Goal: Register for event/course: Register for event/course

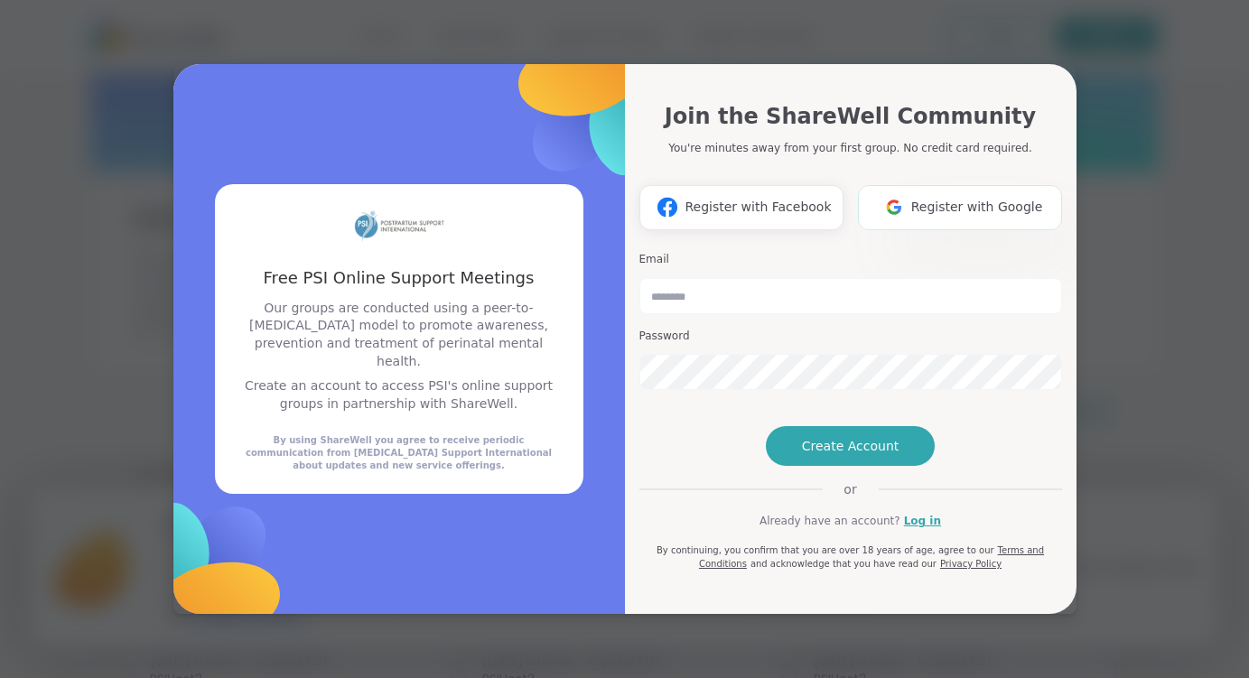
click at [951, 185] on button "Register with Google" at bounding box center [960, 207] width 204 height 45
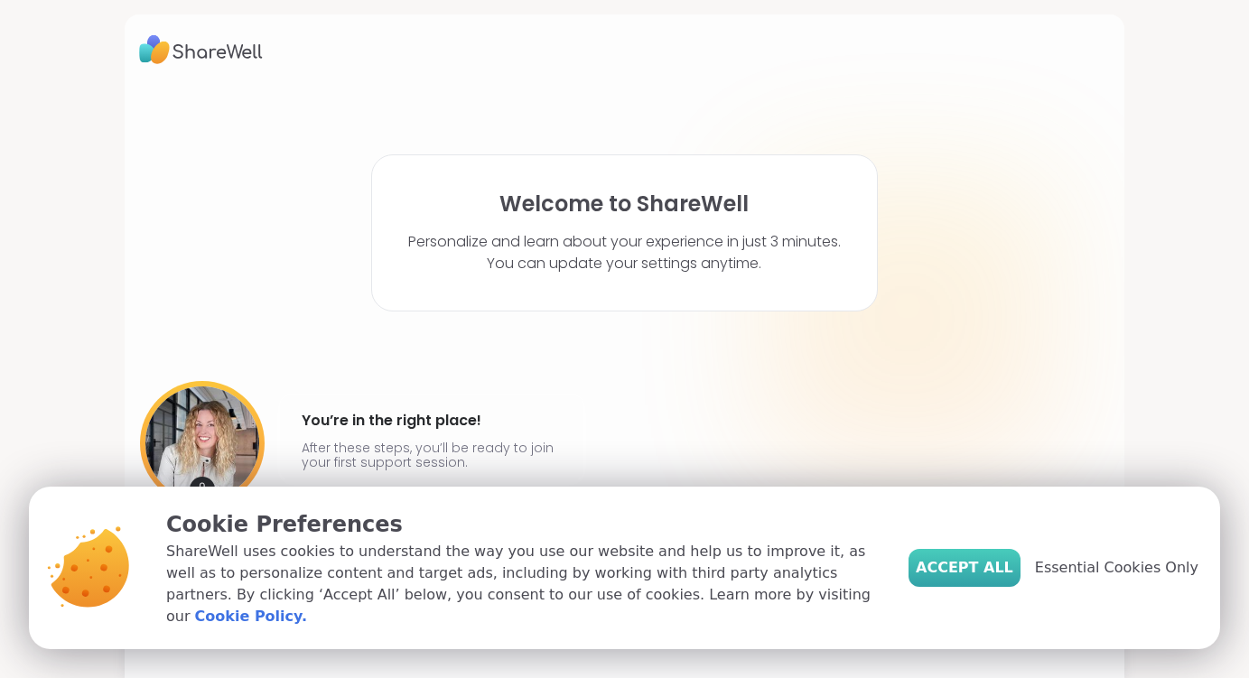
click at [986, 579] on span "Accept All" at bounding box center [965, 568] width 98 height 22
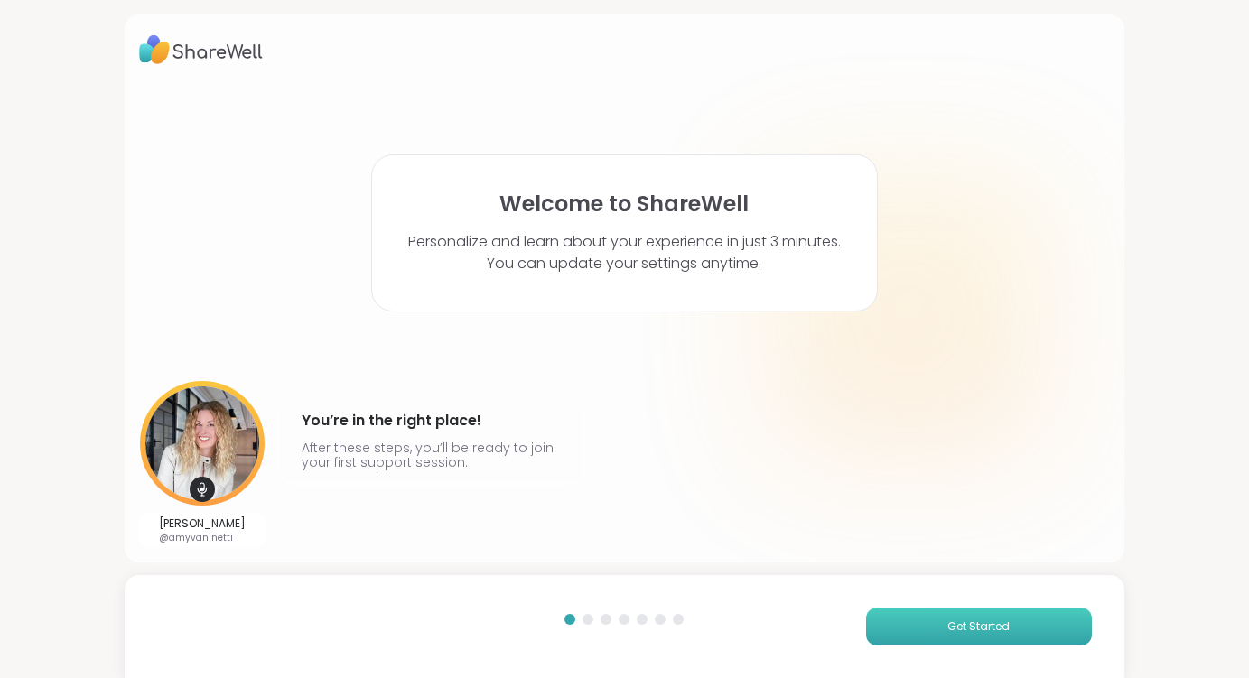
click at [923, 629] on button "Get Started" at bounding box center [979, 627] width 226 height 38
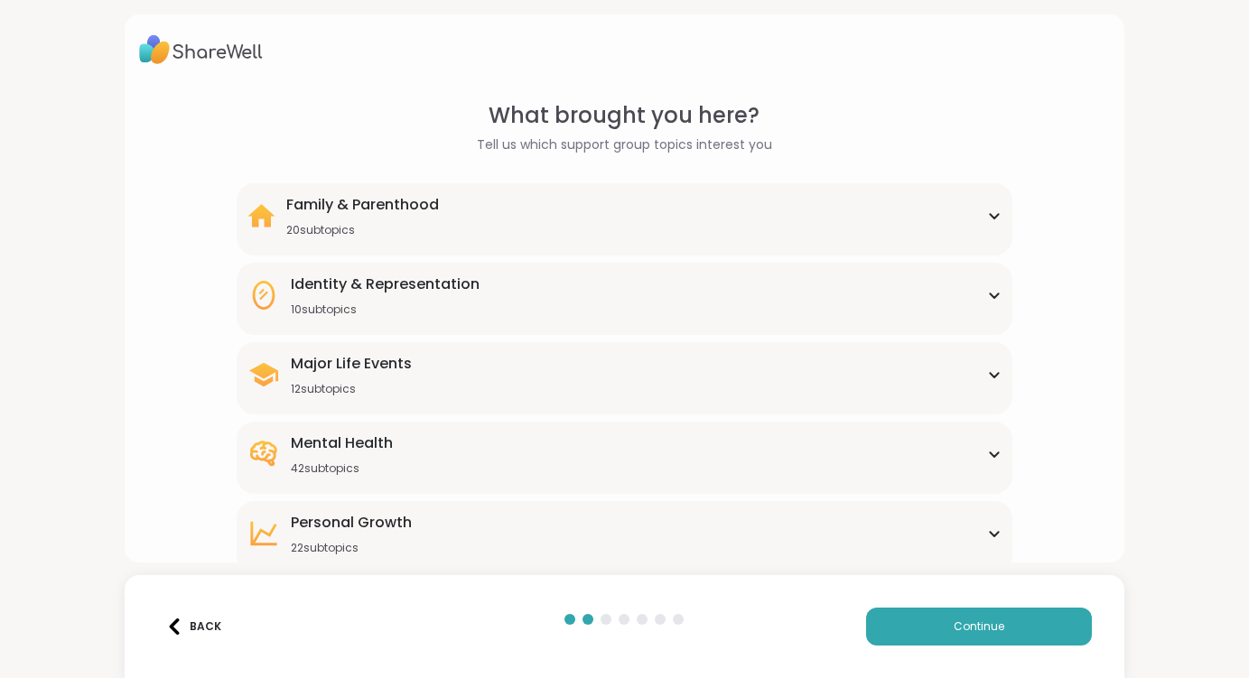
click at [784, 197] on div "Family & Parenthood 20 subtopics" at bounding box center [624, 215] width 755 height 43
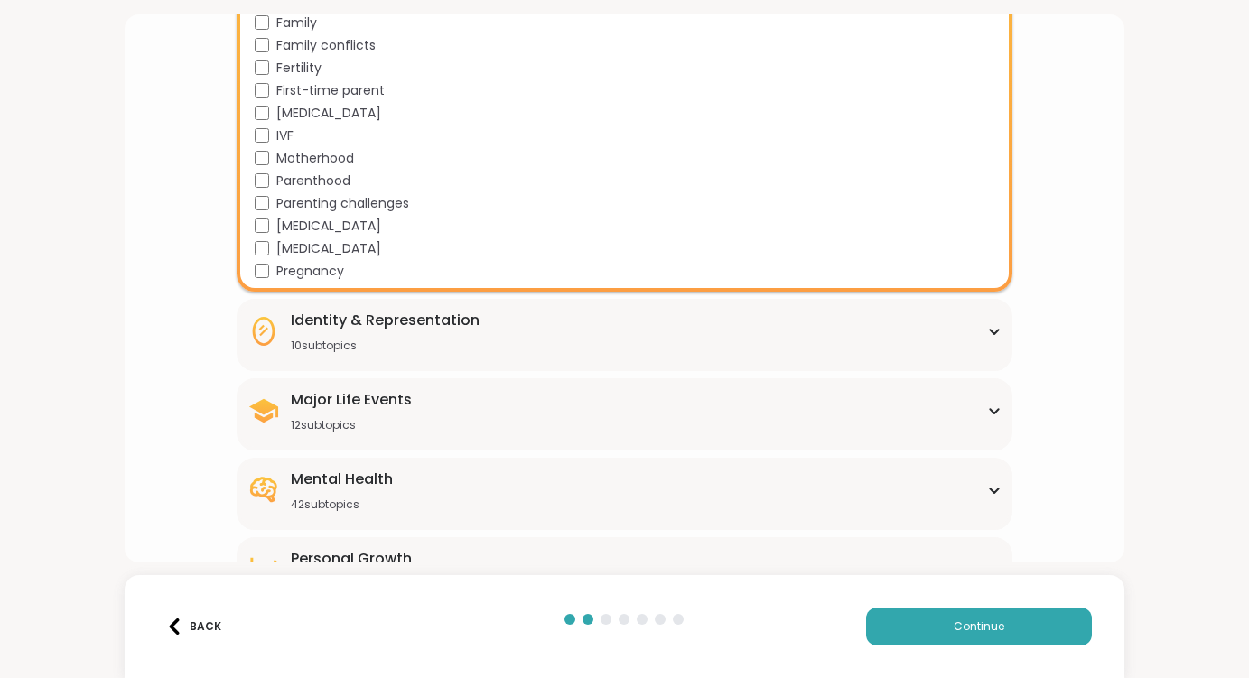
scroll to position [433, 0]
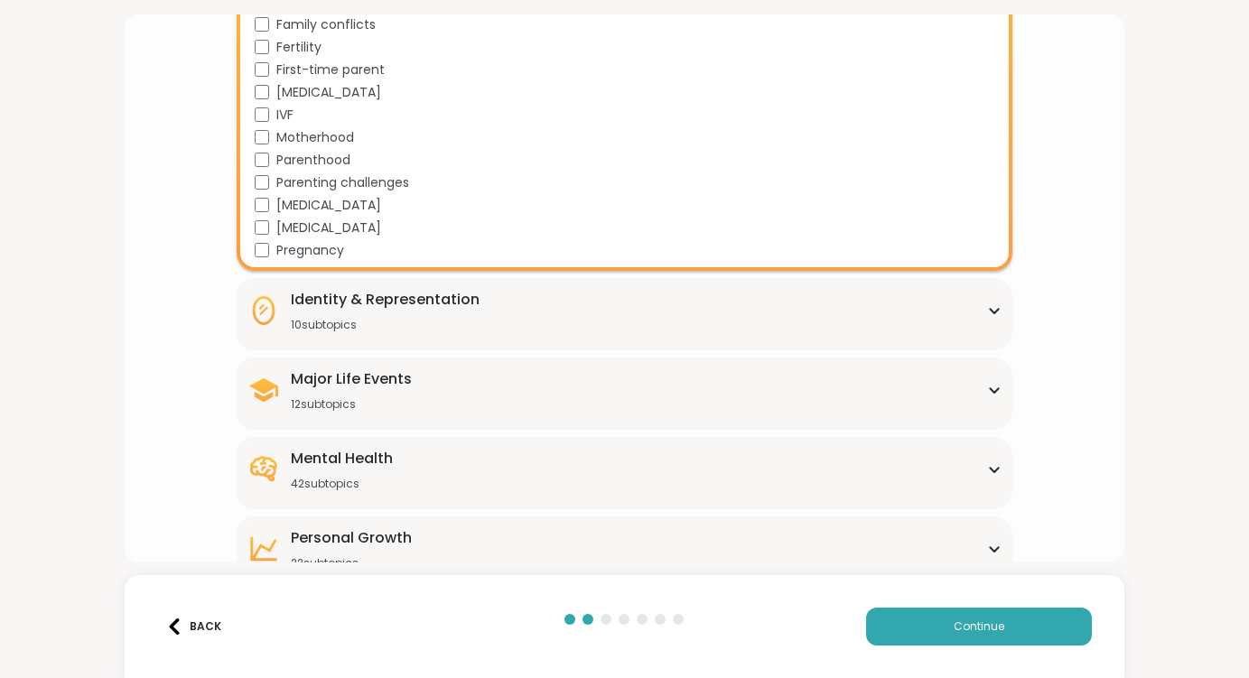
click at [430, 318] on div "10 subtopics" at bounding box center [385, 325] width 189 height 14
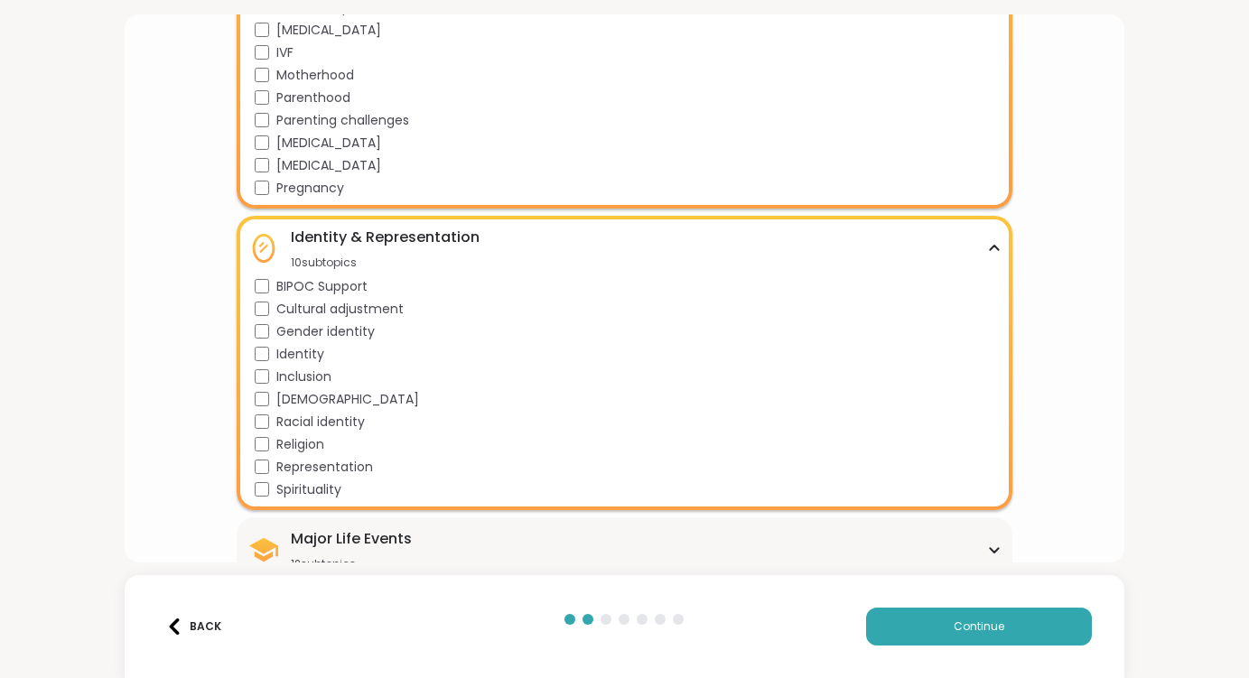
scroll to position [509, 0]
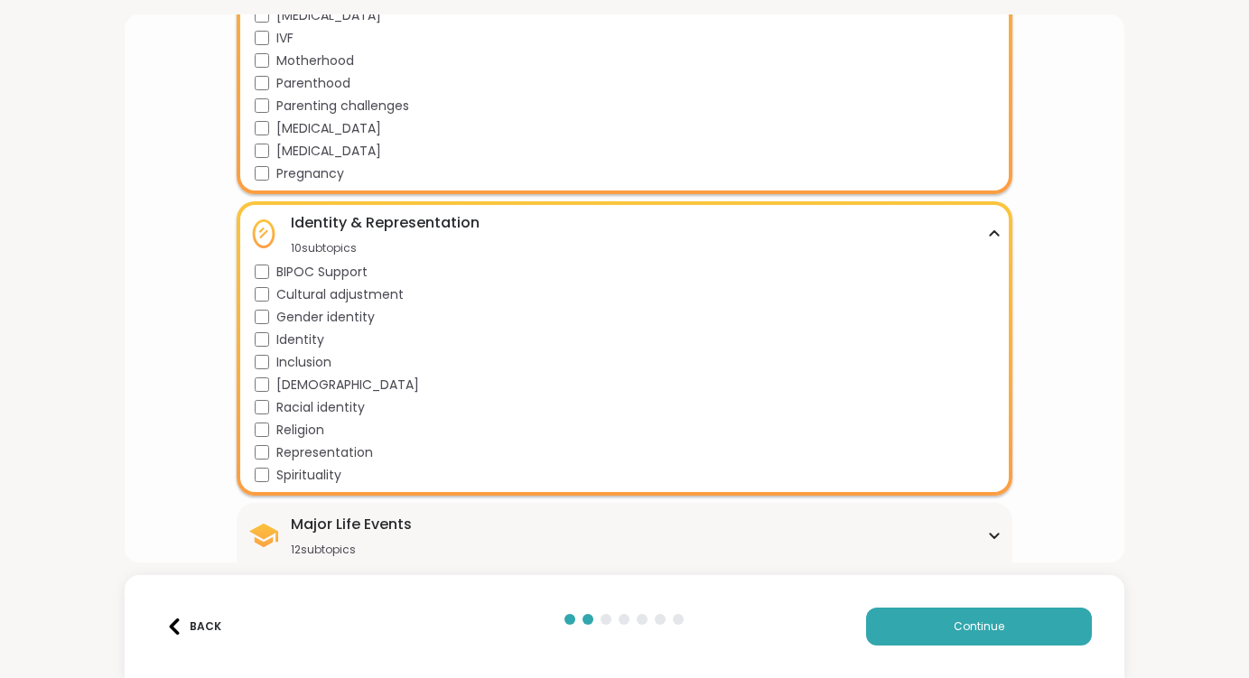
click at [988, 229] on icon at bounding box center [994, 233] width 14 height 9
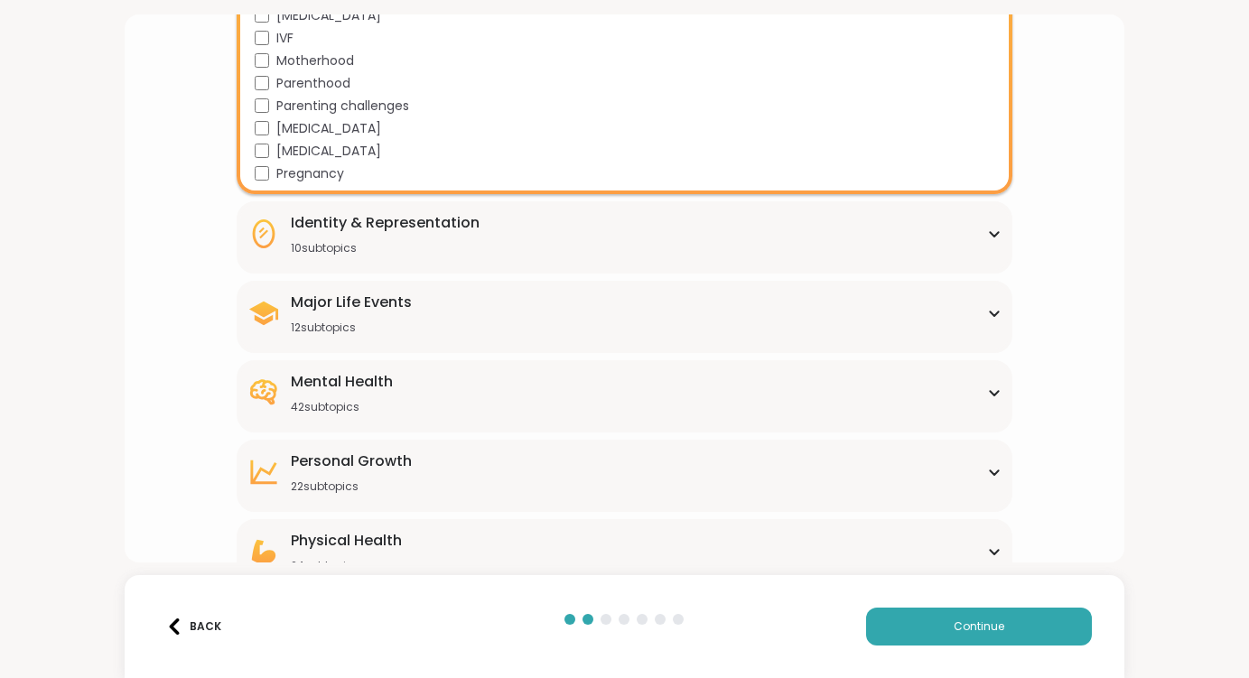
click at [744, 322] on div "Major Life Events 12 subtopics" at bounding box center [624, 313] width 755 height 43
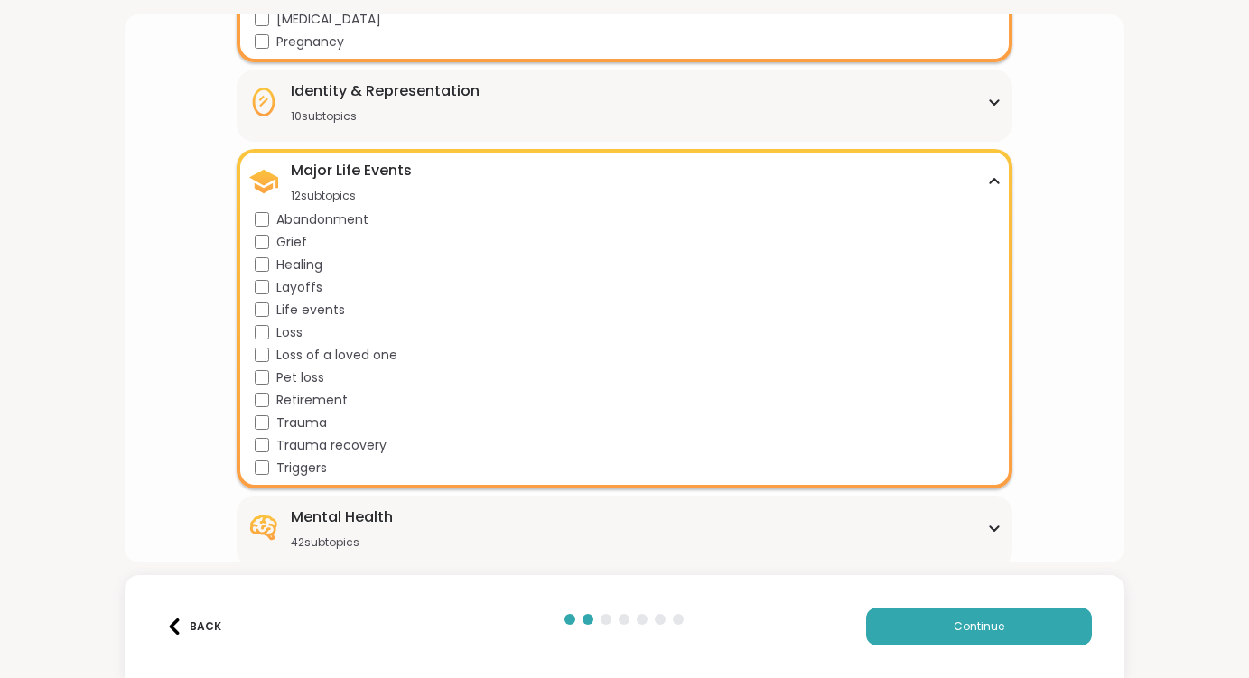
scroll to position [654, 0]
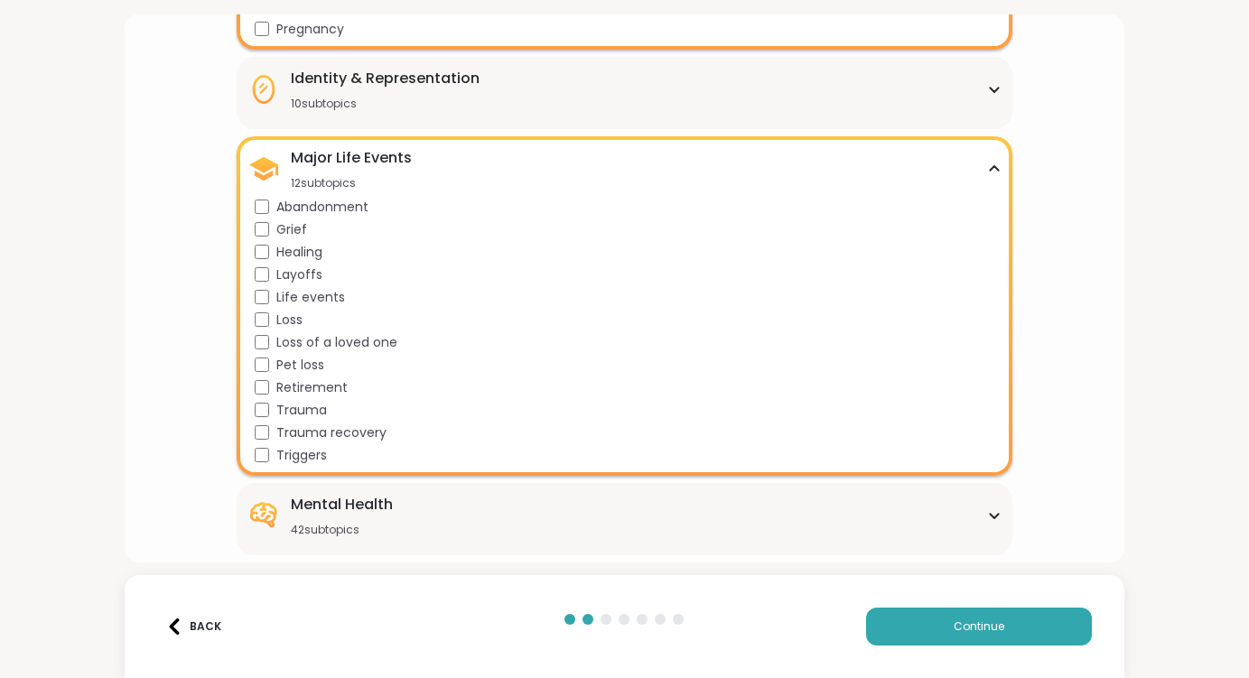
click at [993, 165] on icon at bounding box center [994, 168] width 14 height 9
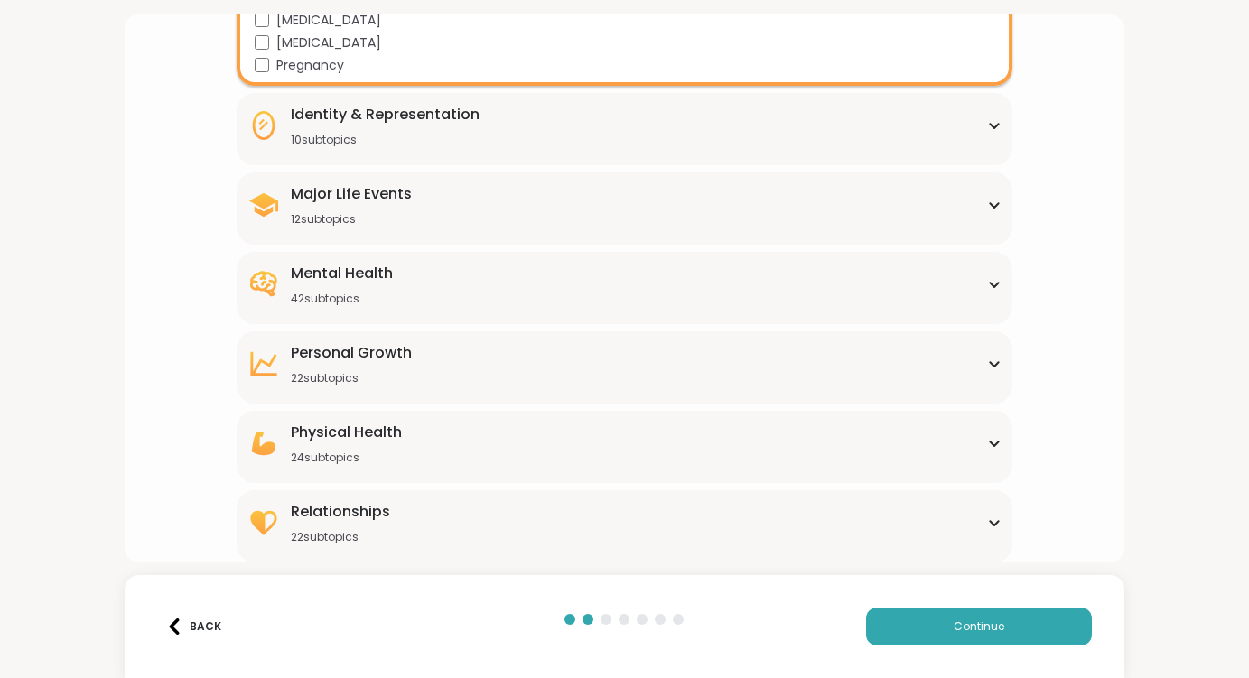
scroll to position [618, 0]
click at [555, 293] on div "Mental Health 42 subtopics" at bounding box center [624, 284] width 755 height 43
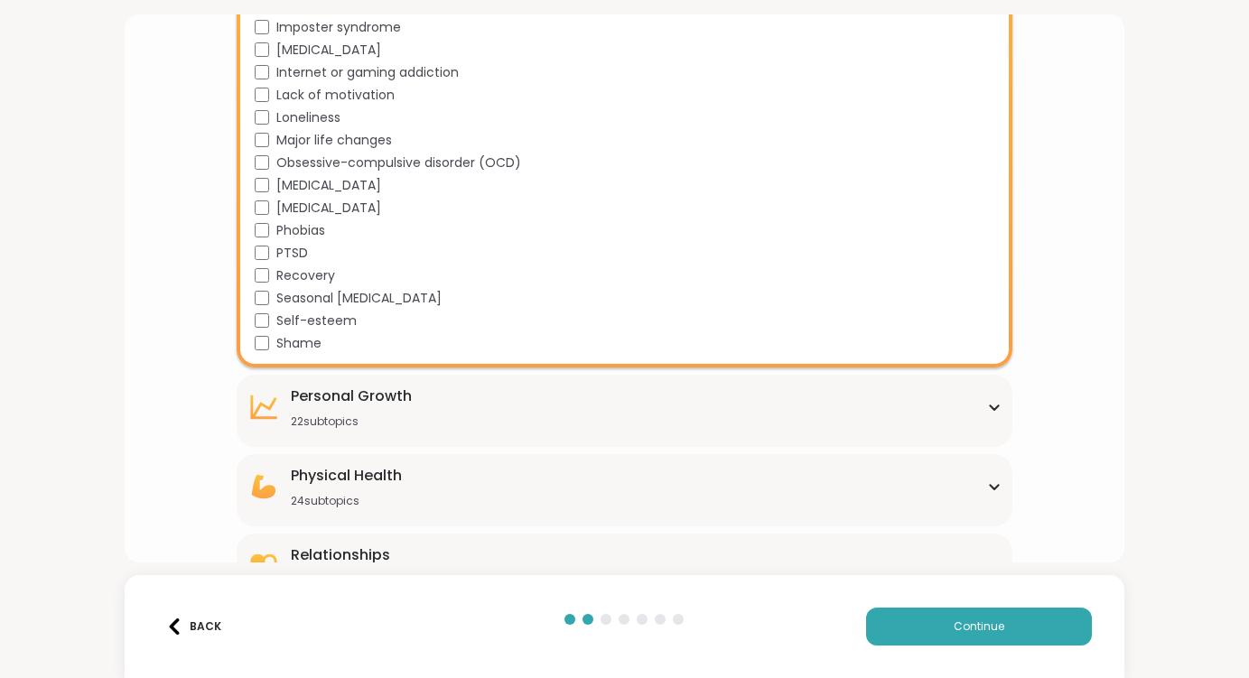
scroll to position [1521, 0]
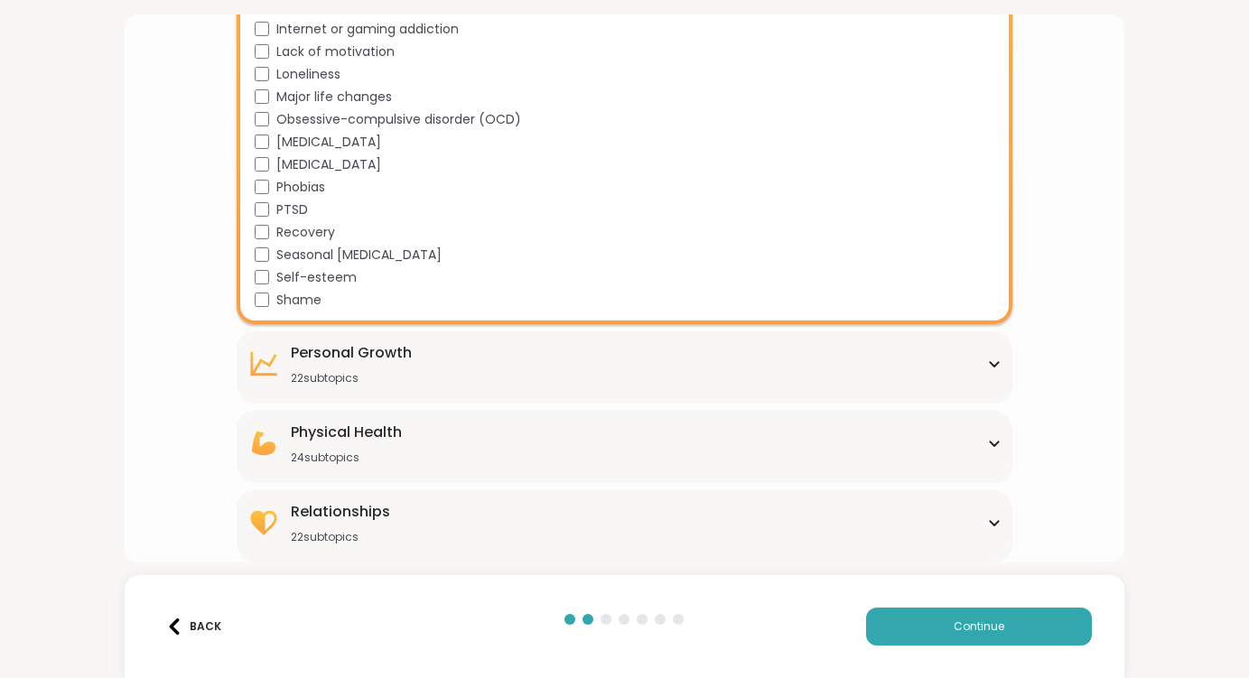
click at [342, 347] on div "Personal Growth" at bounding box center [351, 353] width 121 height 22
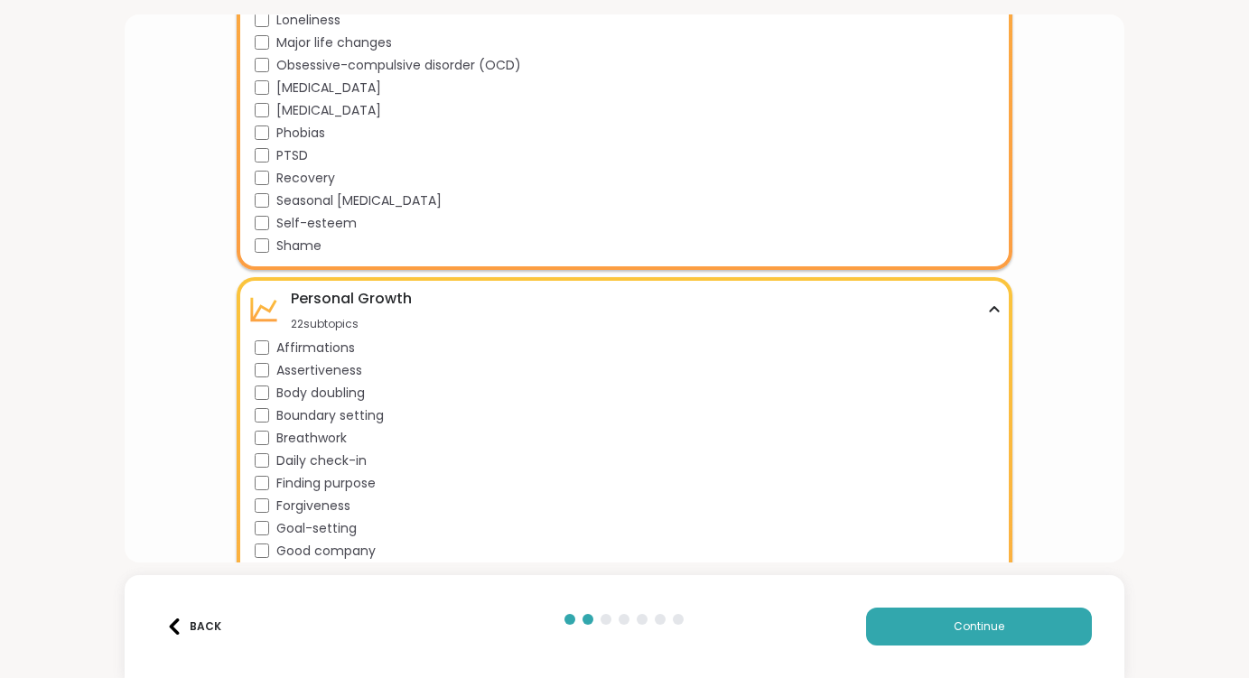
scroll to position [1597, 0]
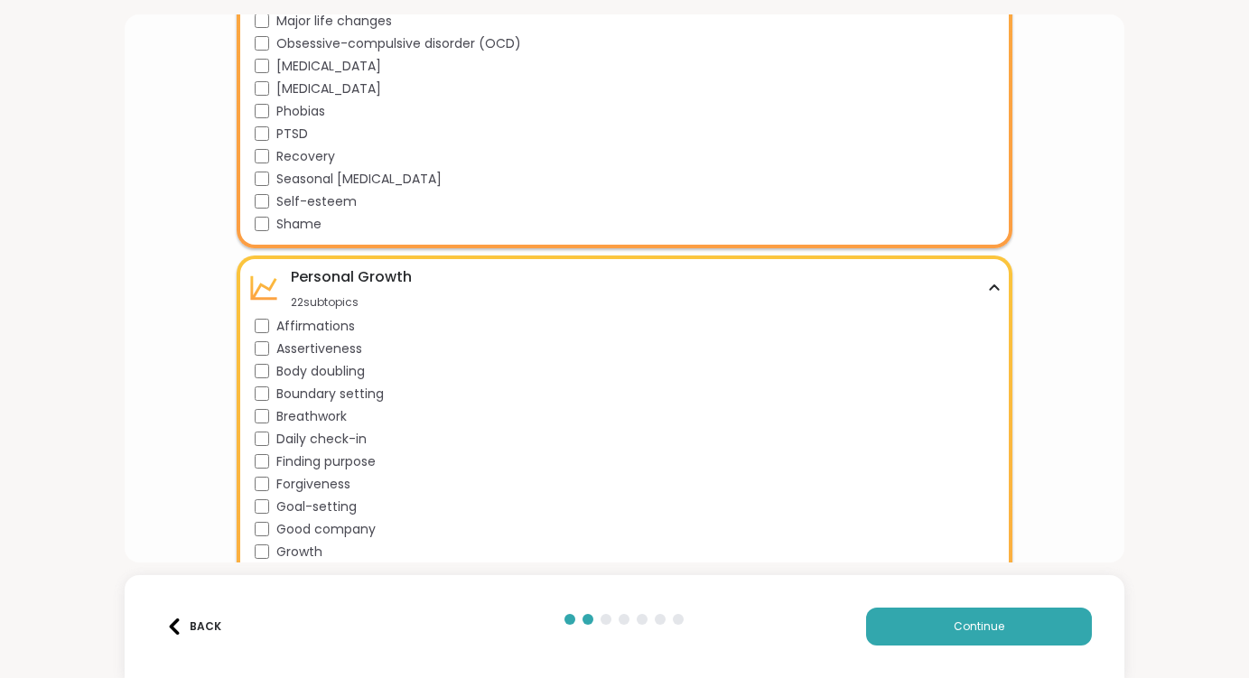
click at [325, 325] on span "Affirmations" at bounding box center [315, 326] width 79 height 19
click at [325, 348] on span "Assertiveness" at bounding box center [319, 349] width 86 height 19
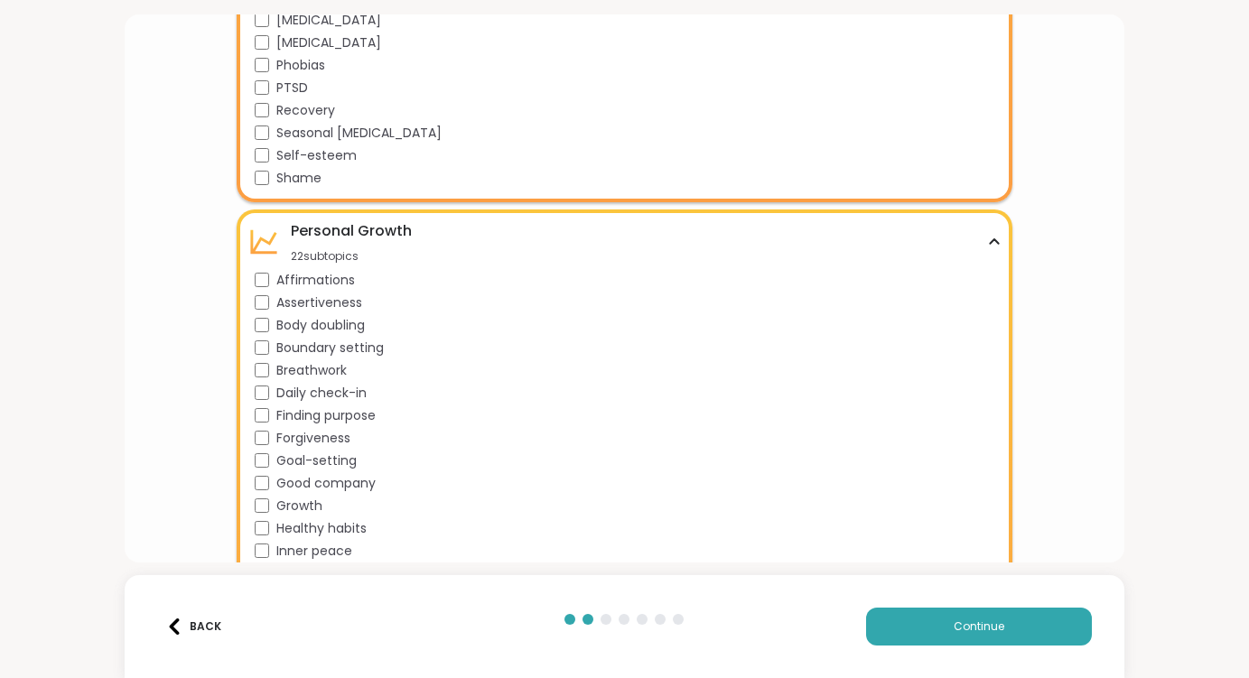
scroll to position [1647, 0]
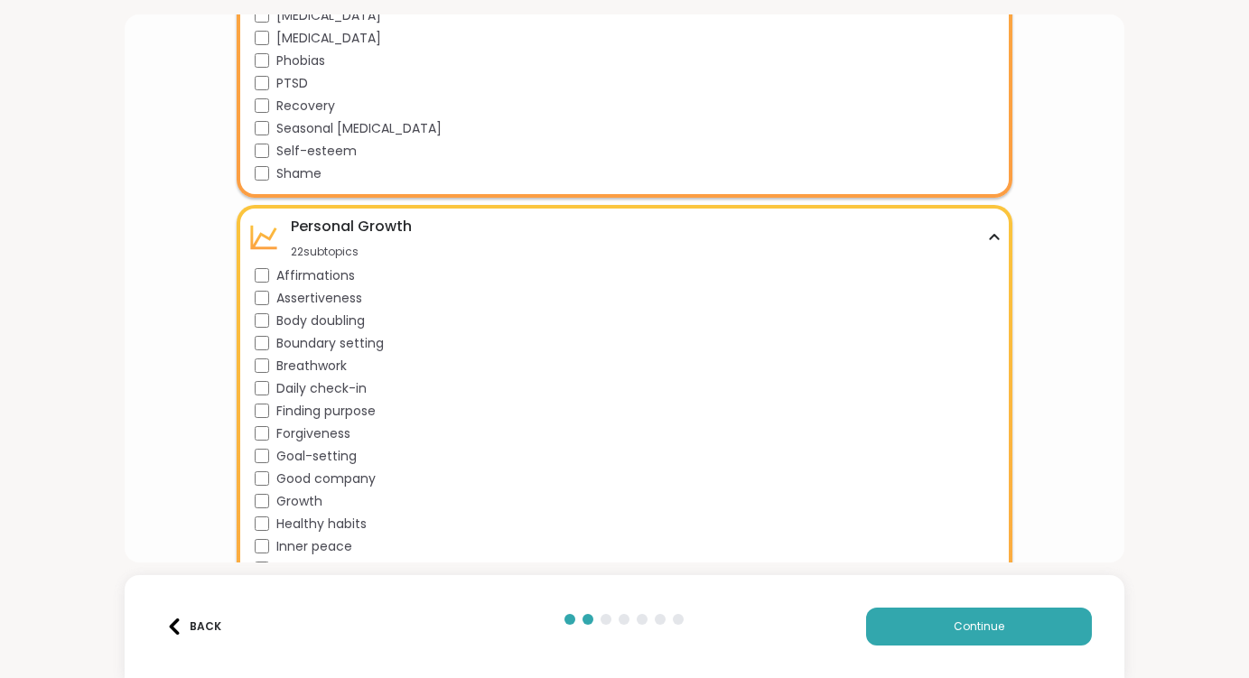
click at [325, 348] on span "Boundary setting" at bounding box center [329, 343] width 107 height 19
click at [322, 367] on span "Breathwork" at bounding box center [311, 366] width 70 height 19
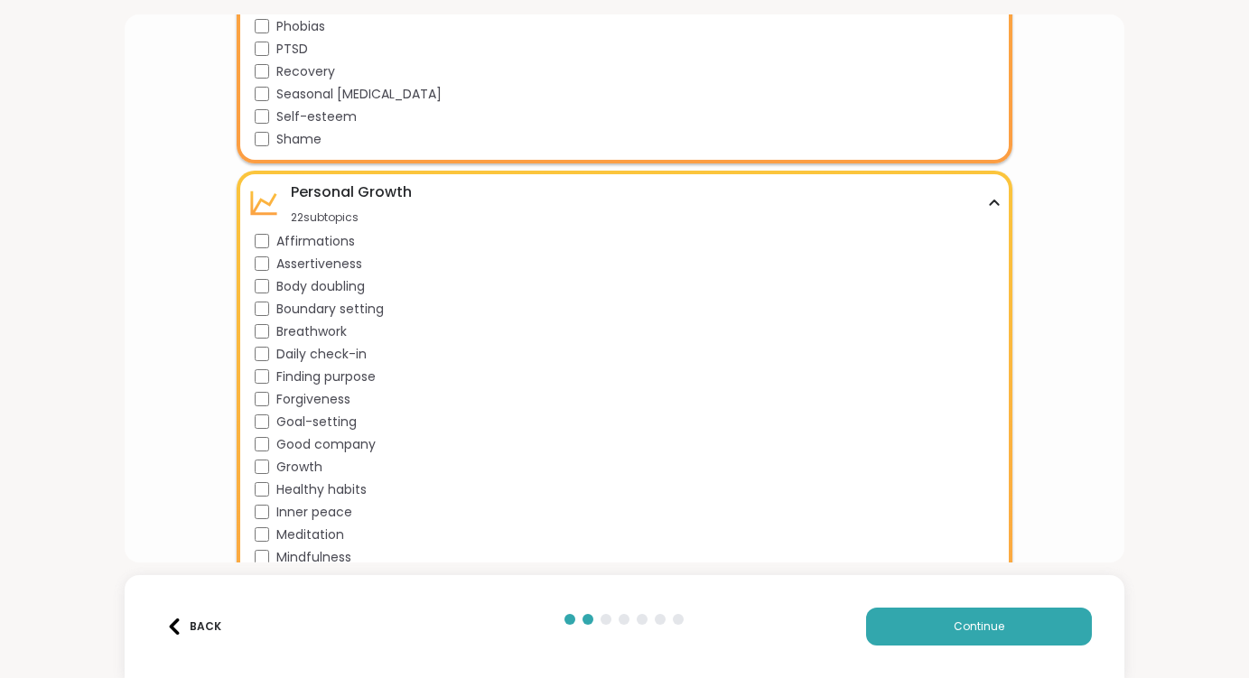
scroll to position [1683, 0]
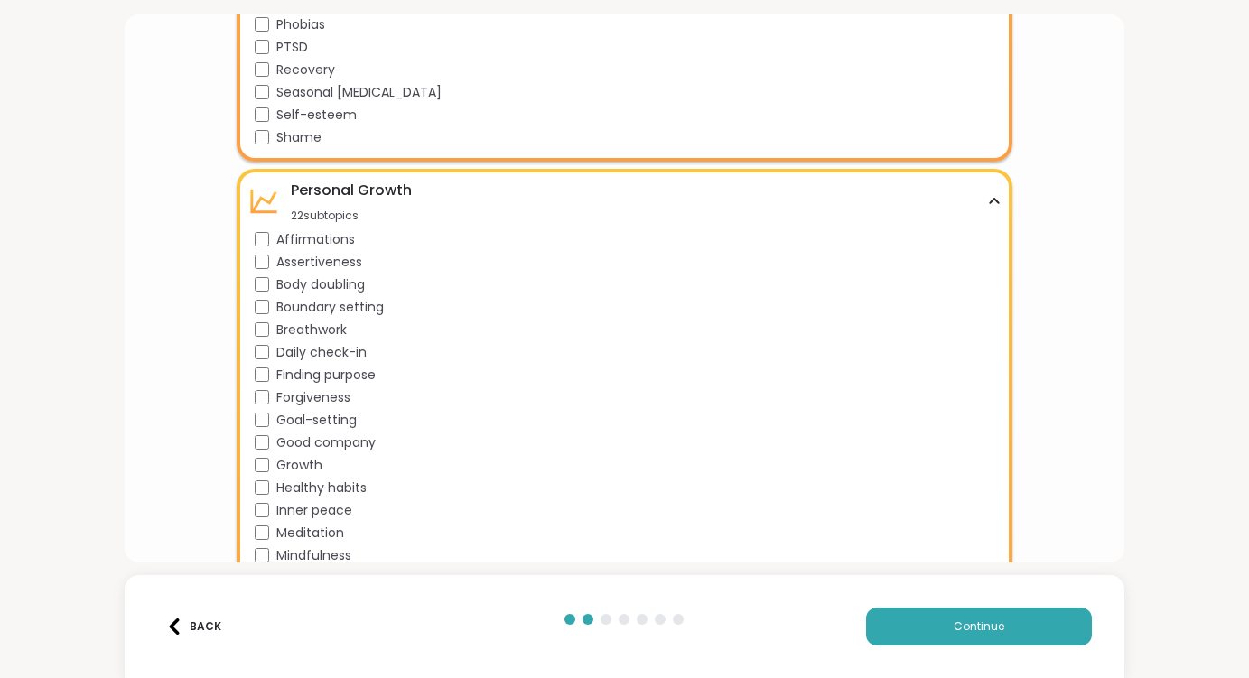
click at [321, 425] on span "Goal-setting" at bounding box center [316, 420] width 80 height 19
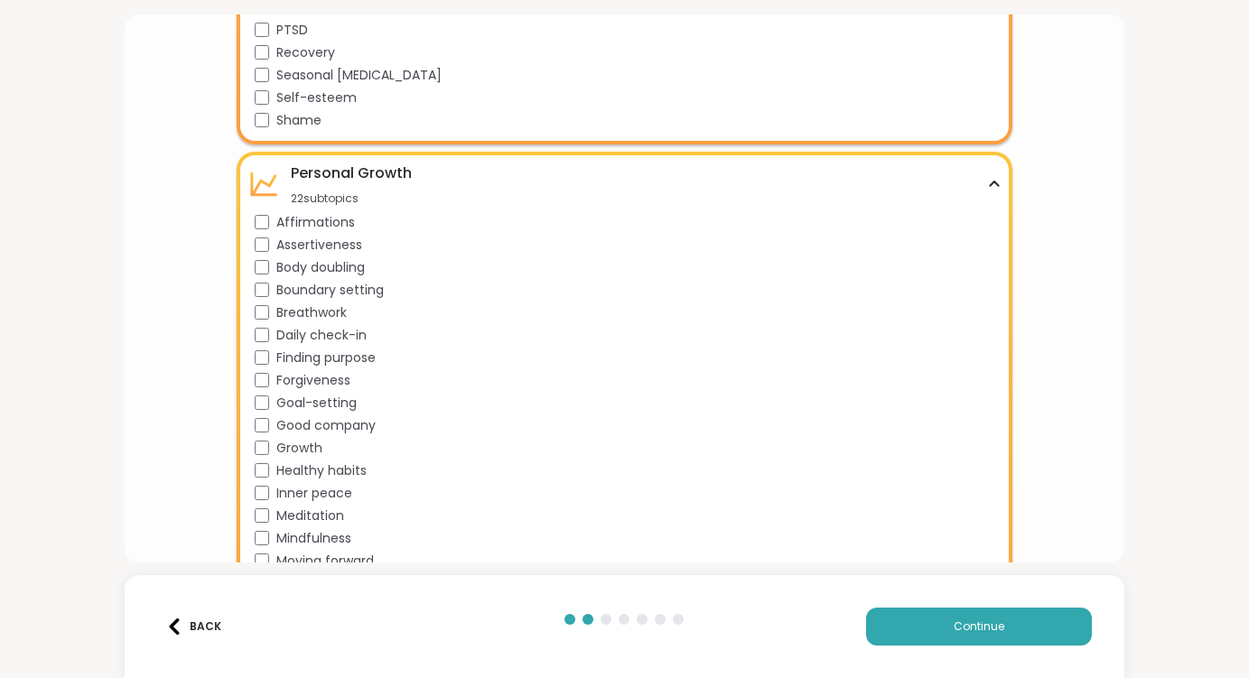
click at [323, 471] on span "Healthy habits" at bounding box center [321, 471] width 90 height 19
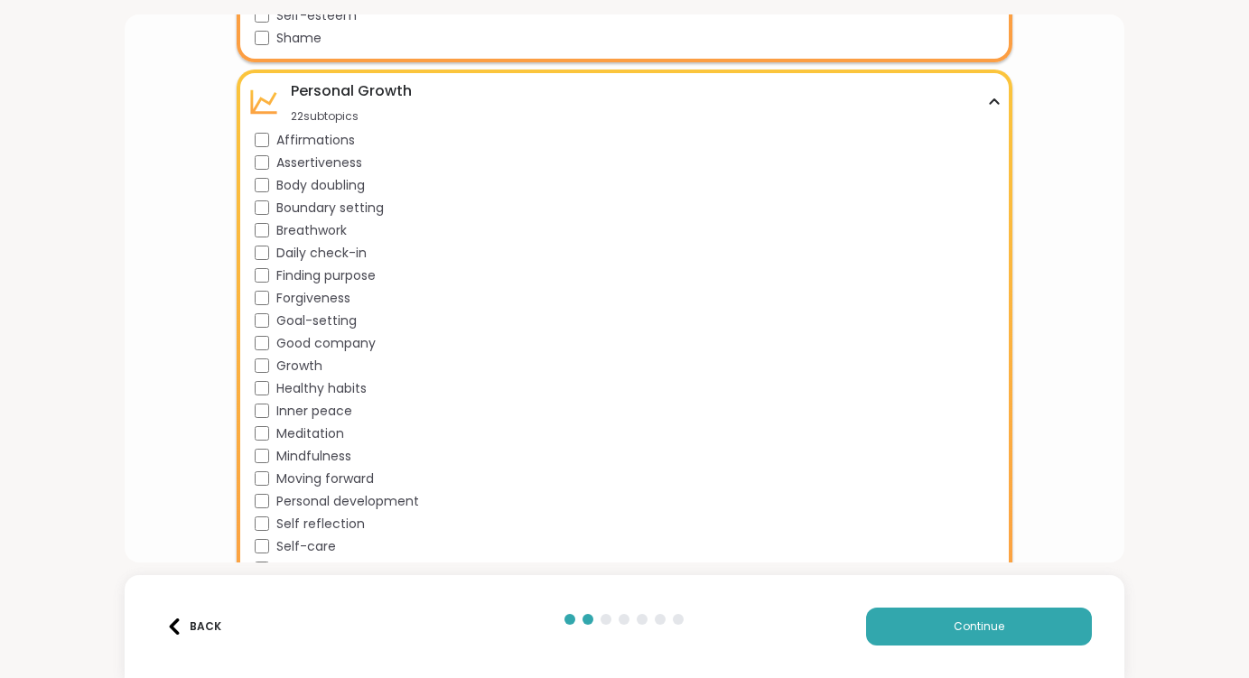
scroll to position [1789, 0]
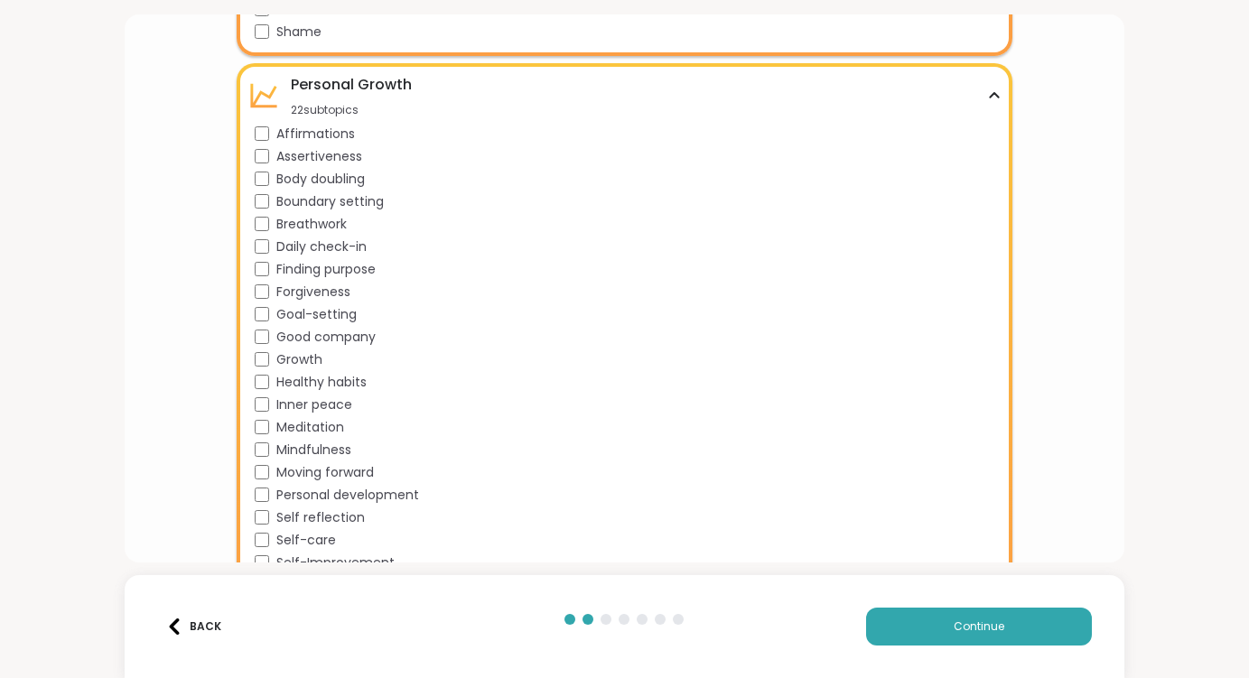
click at [323, 451] on span "Mindfulness" at bounding box center [313, 450] width 75 height 19
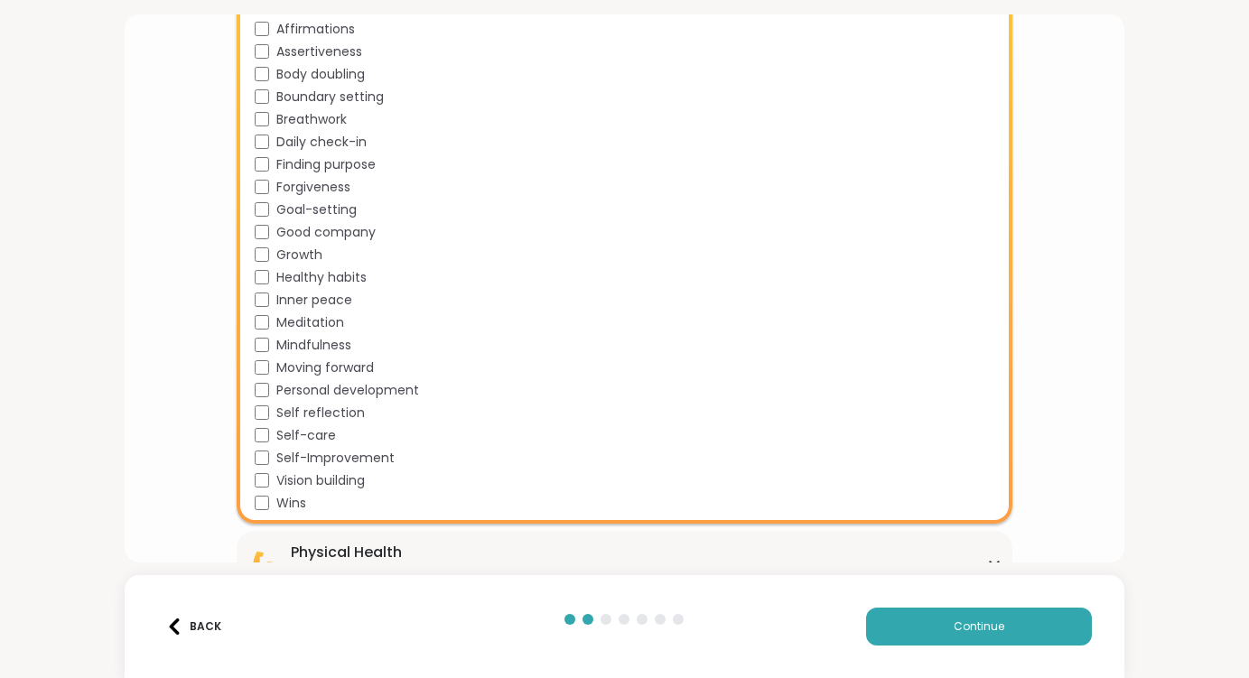
scroll to position [1900, 0]
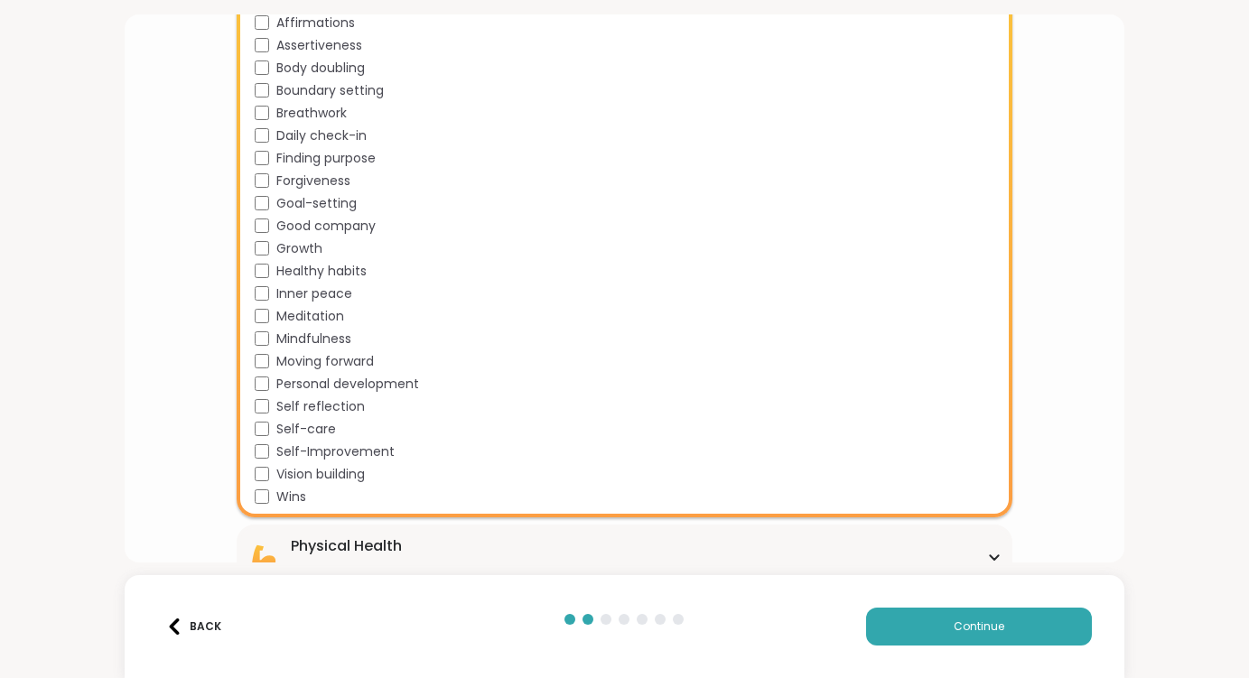
click at [313, 434] on span "Self-care" at bounding box center [306, 429] width 60 height 19
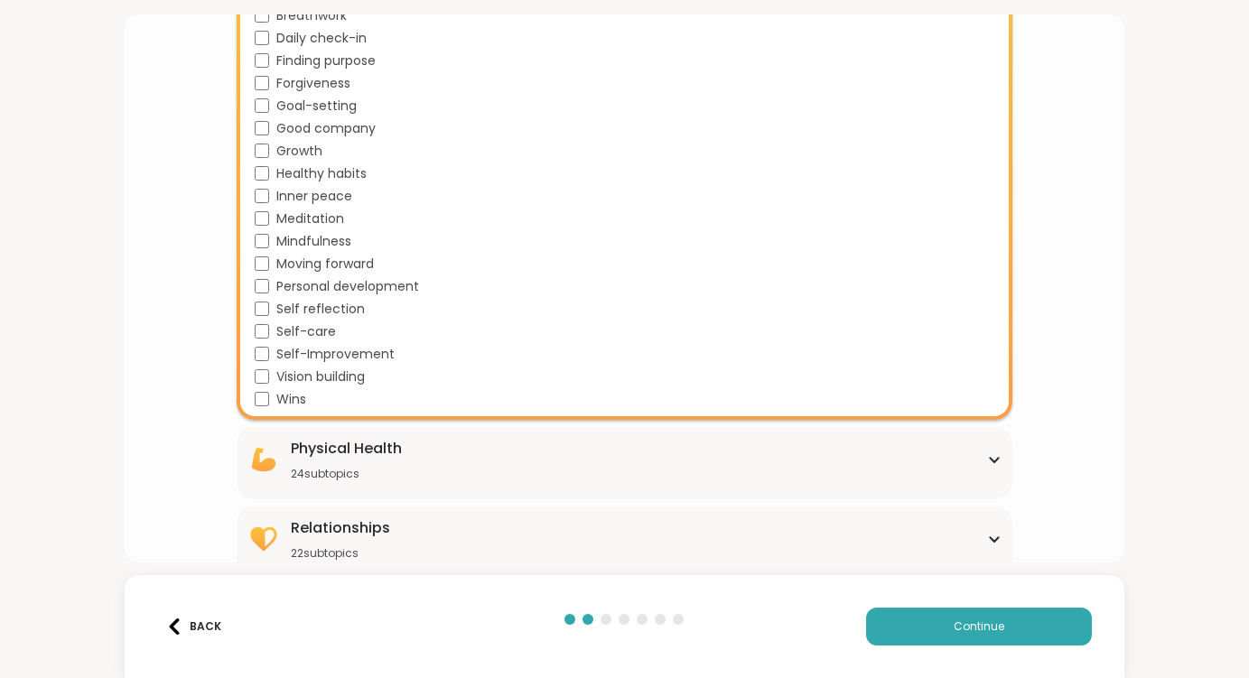
scroll to position [2014, 0]
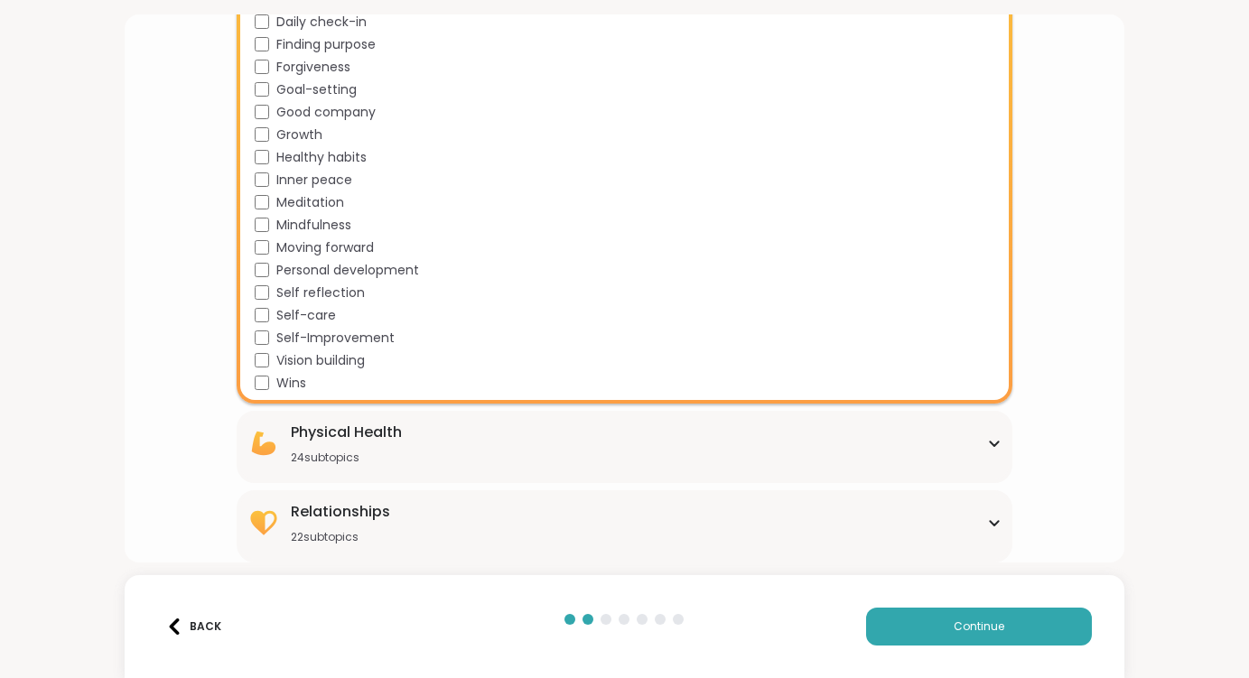
click at [431, 436] on div "Physical Health 24 subtopics" at bounding box center [624, 443] width 755 height 43
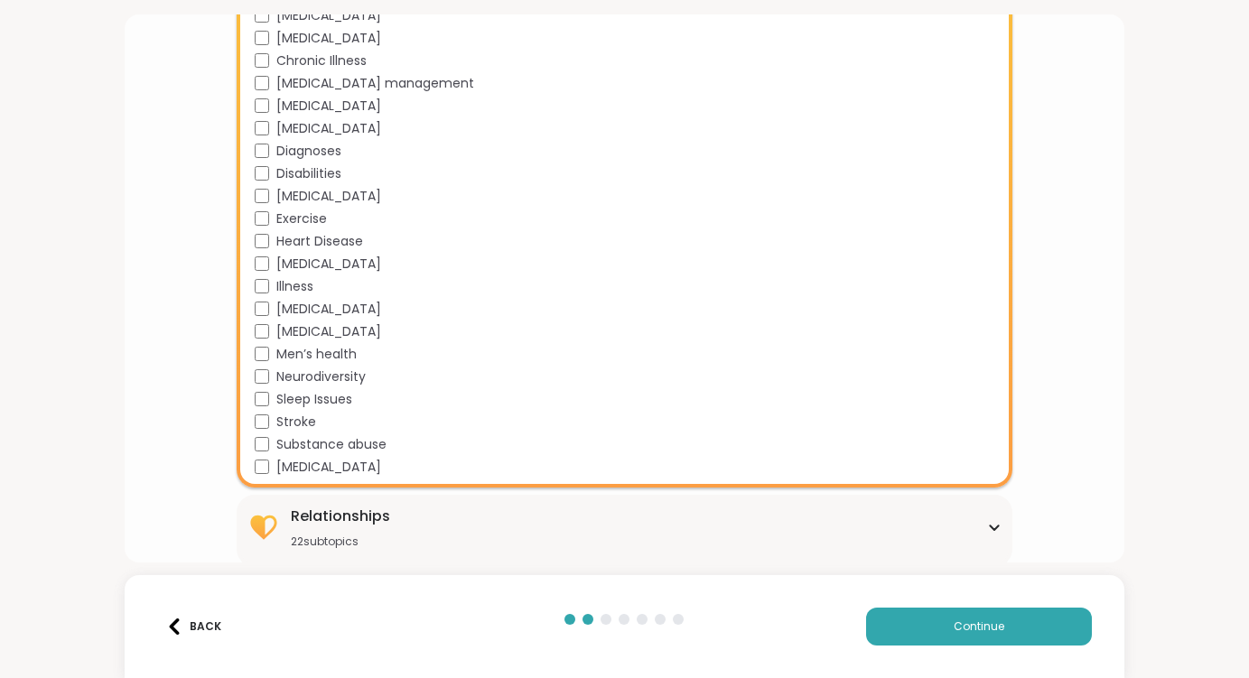
scroll to position [2552, 0]
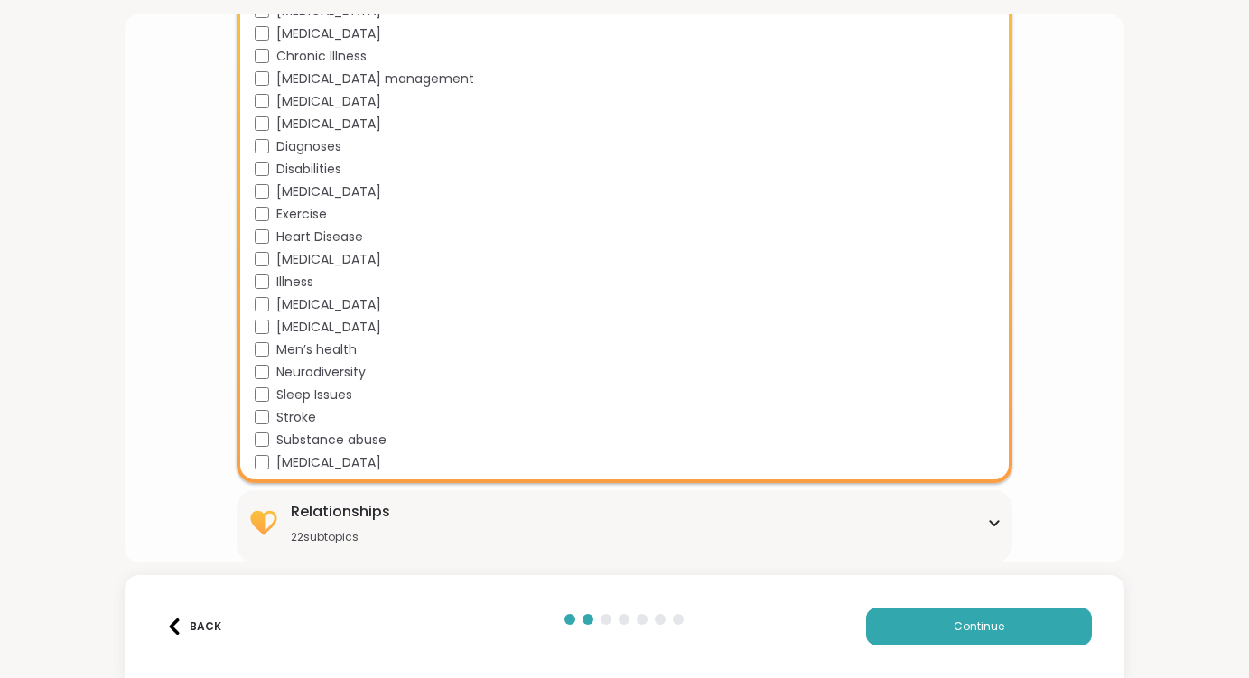
click at [346, 505] on div "Relationships" at bounding box center [340, 512] width 99 height 22
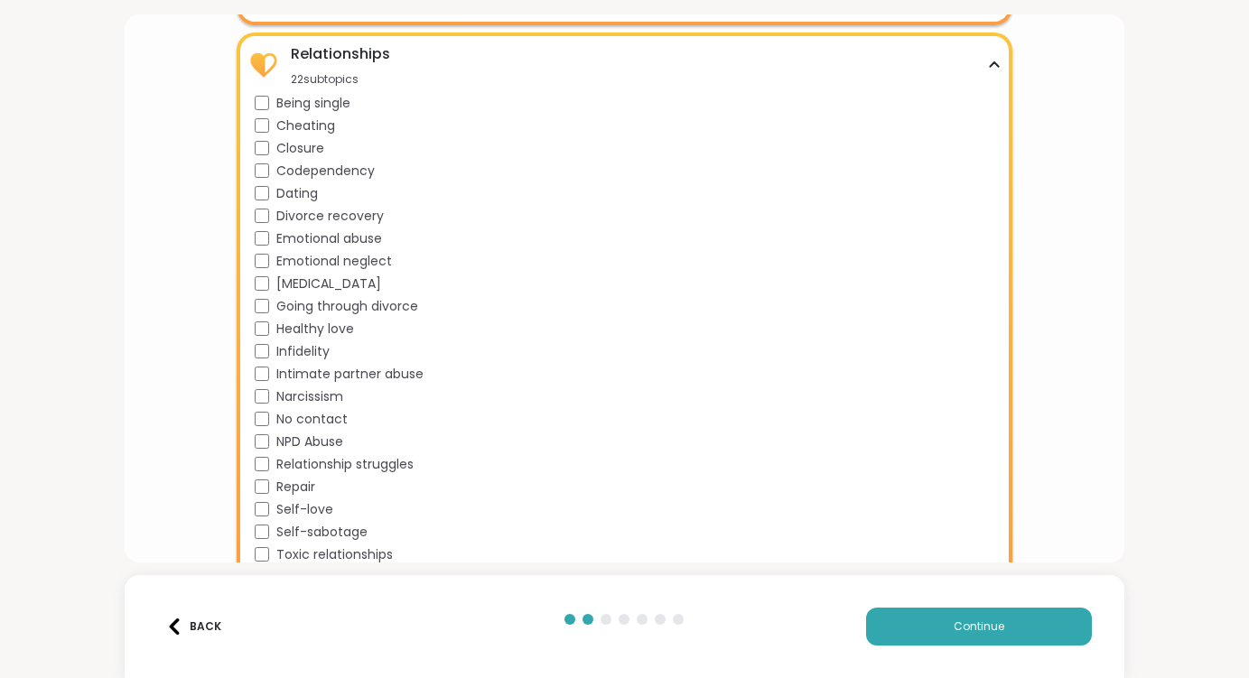
scroll to position [3045, 0]
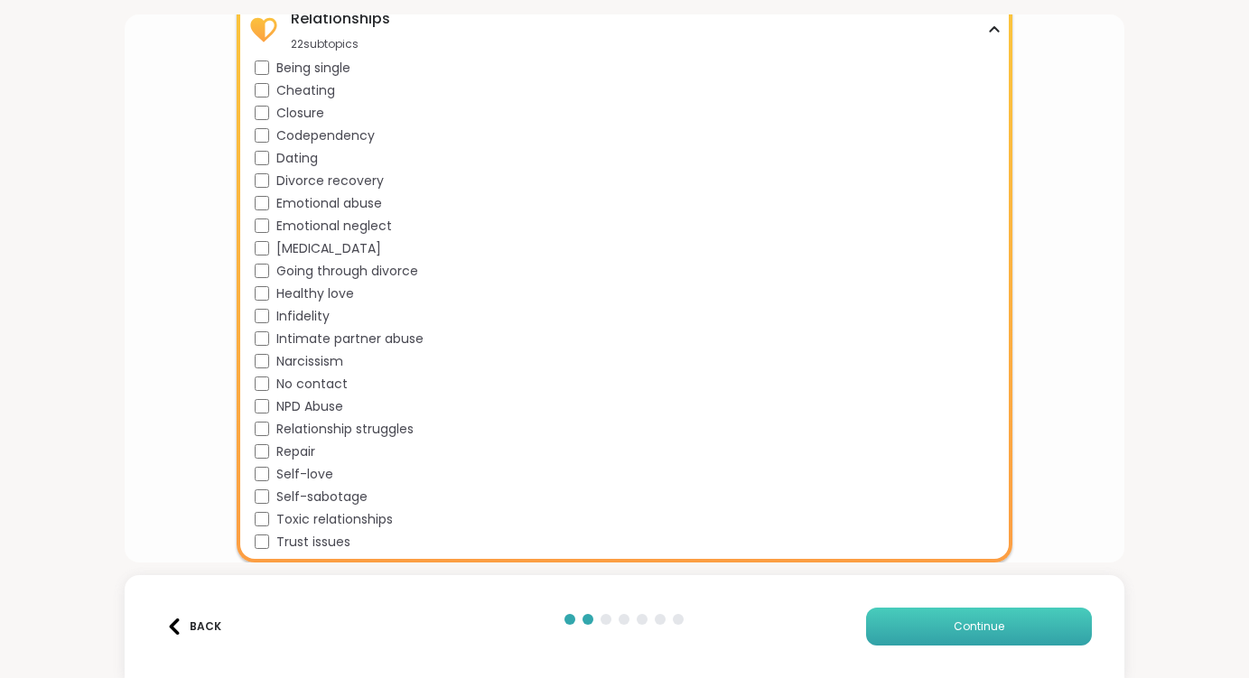
click at [971, 635] on button "Continue" at bounding box center [979, 627] width 226 height 38
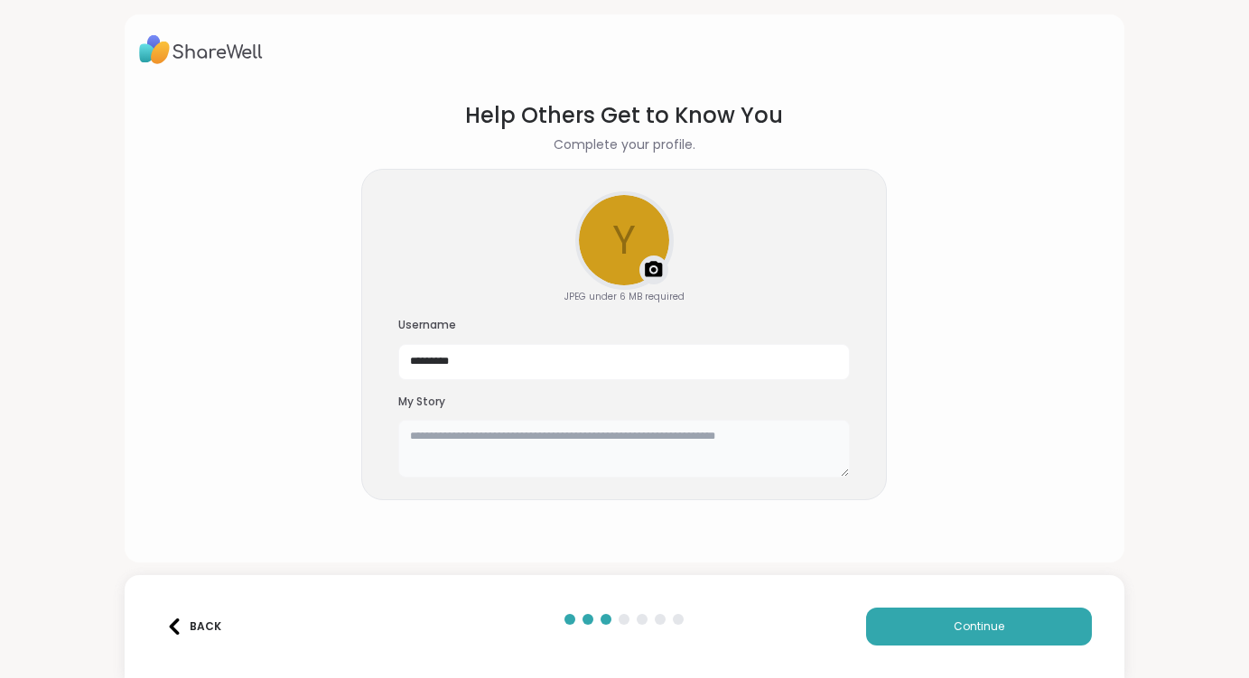
click at [490, 452] on textarea at bounding box center [624, 449] width 452 height 58
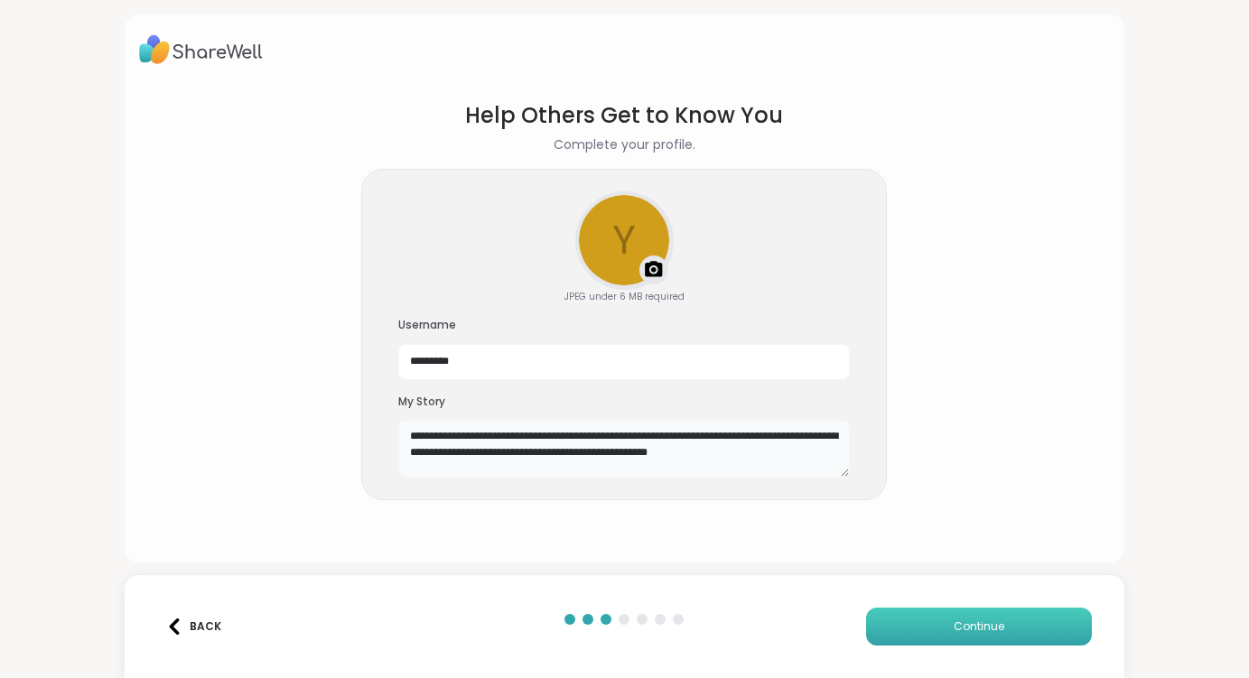
type textarea "**********"
click at [980, 621] on span "Continue" at bounding box center [979, 627] width 51 height 16
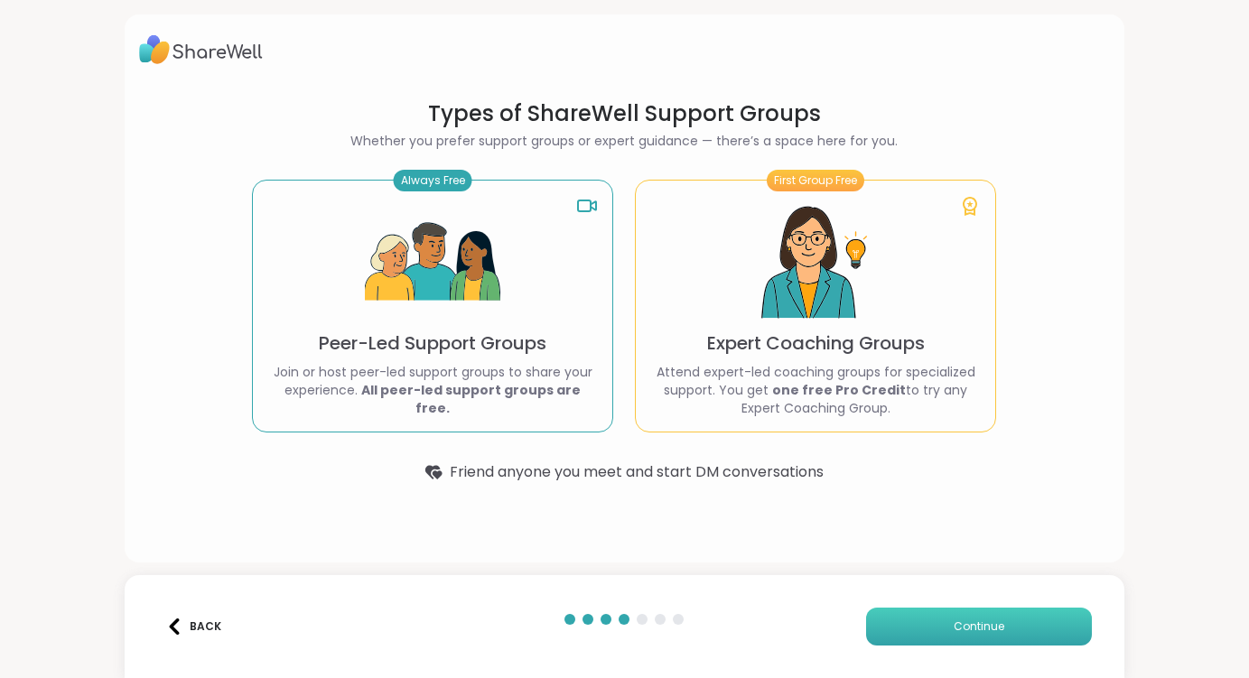
click at [944, 629] on button "Continue" at bounding box center [979, 627] width 226 height 38
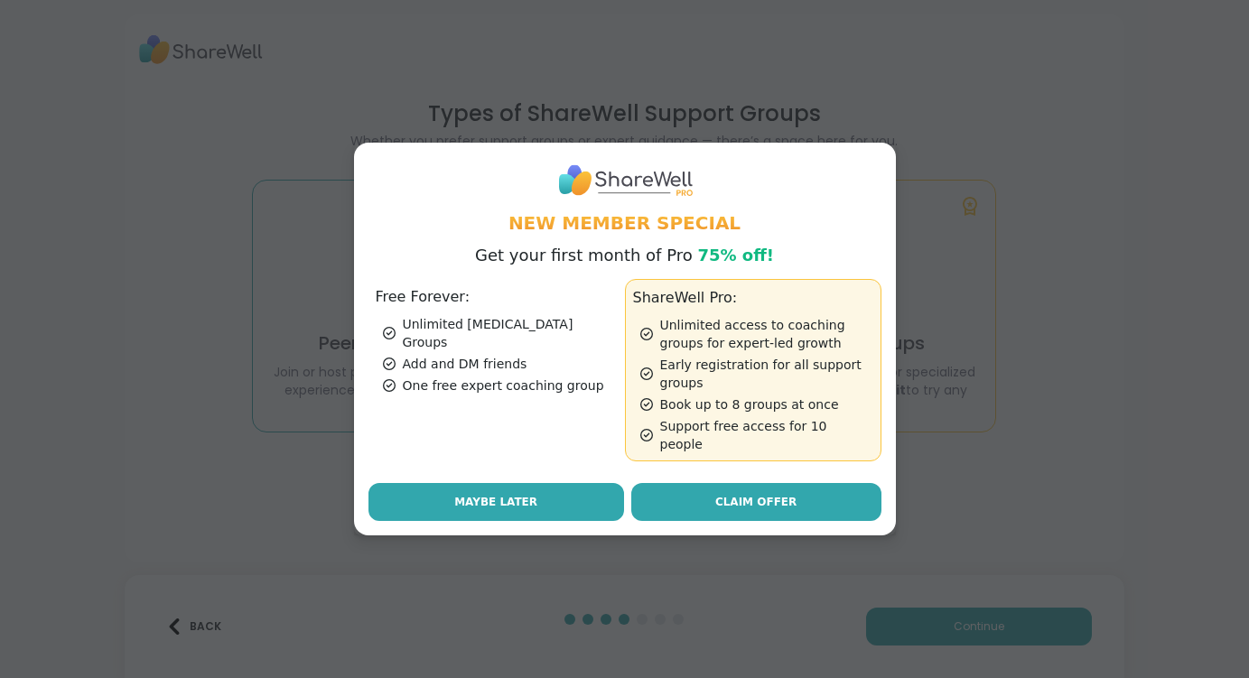
click at [518, 499] on span "Maybe Later" at bounding box center [495, 502] width 83 height 16
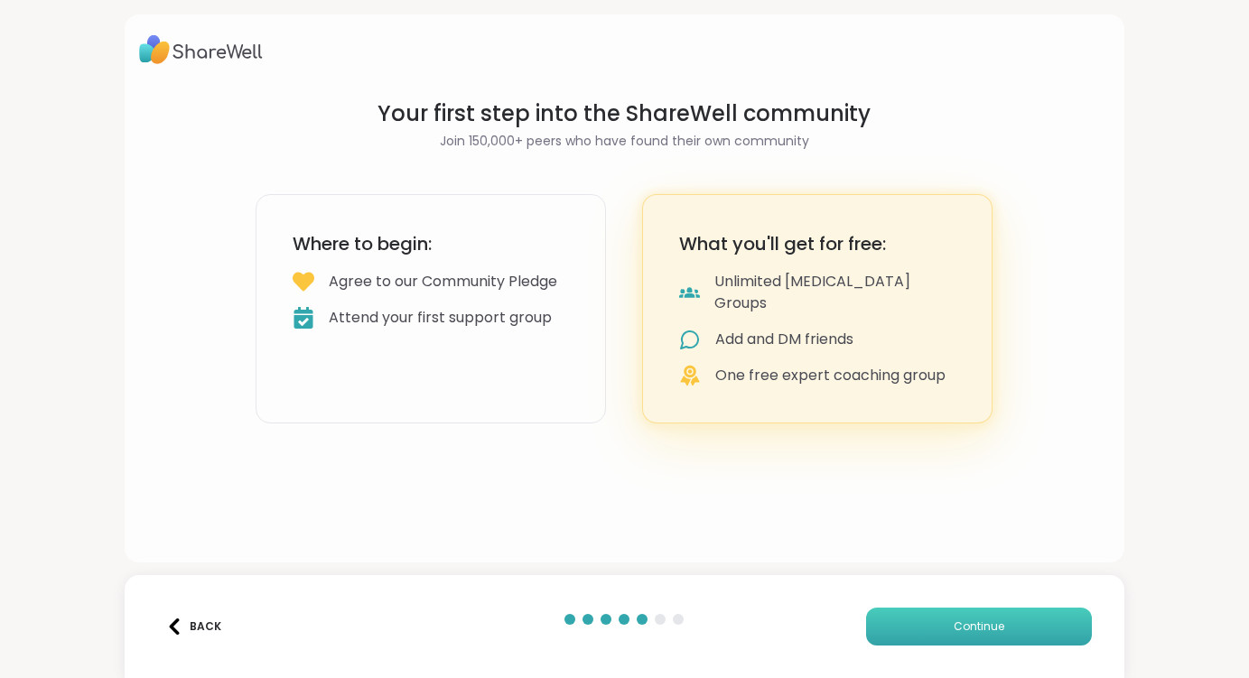
click at [1014, 624] on button "Continue" at bounding box center [979, 627] width 226 height 38
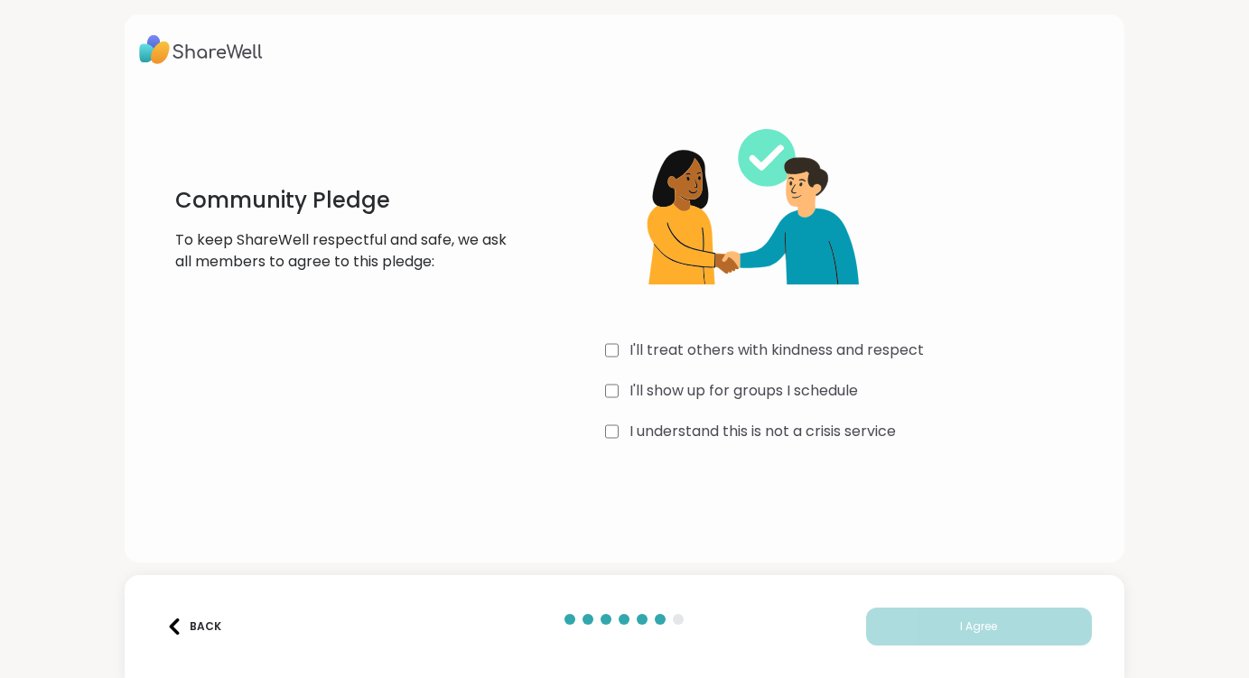
click at [768, 354] on label "I'll treat others with kindness and respect" at bounding box center [776, 351] width 294 height 22
click at [765, 396] on label "I'll show up for groups I schedule" at bounding box center [743, 391] width 228 height 22
click at [769, 423] on label "I understand this is not a crisis service" at bounding box center [762, 432] width 266 height 22
click at [960, 629] on span "I Agree" at bounding box center [978, 627] width 37 height 16
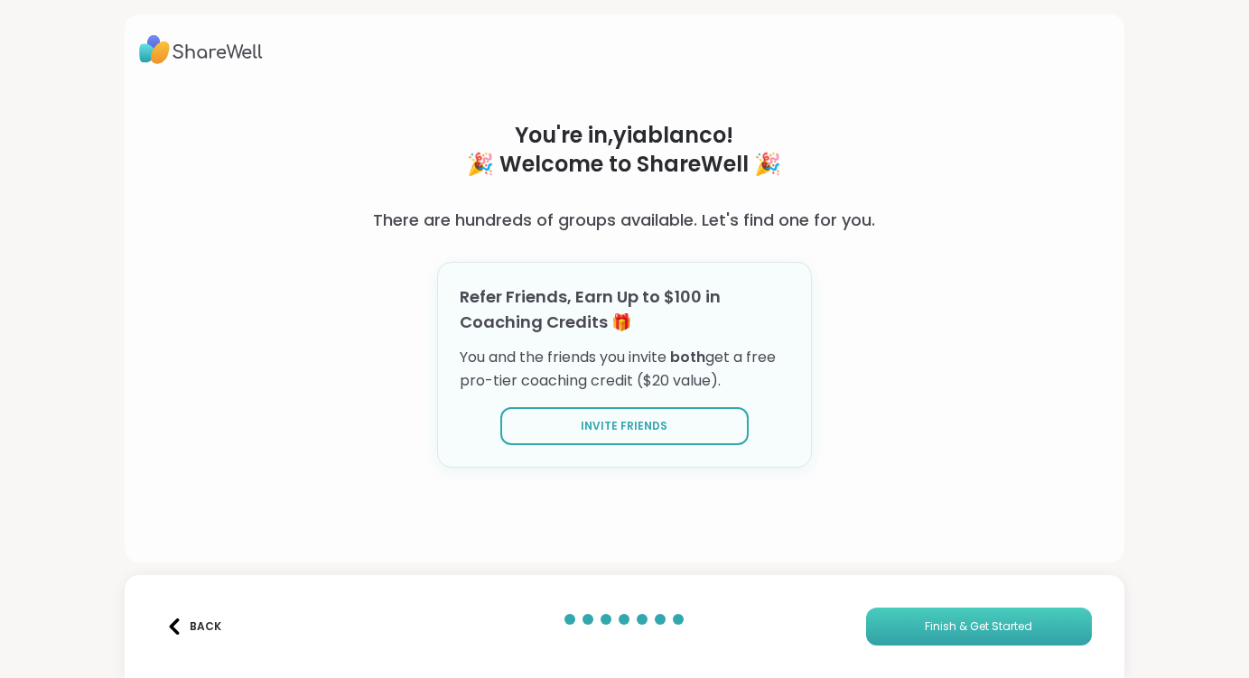
click at [960, 629] on span "Finish & Get Started" at bounding box center [978, 627] width 107 height 16
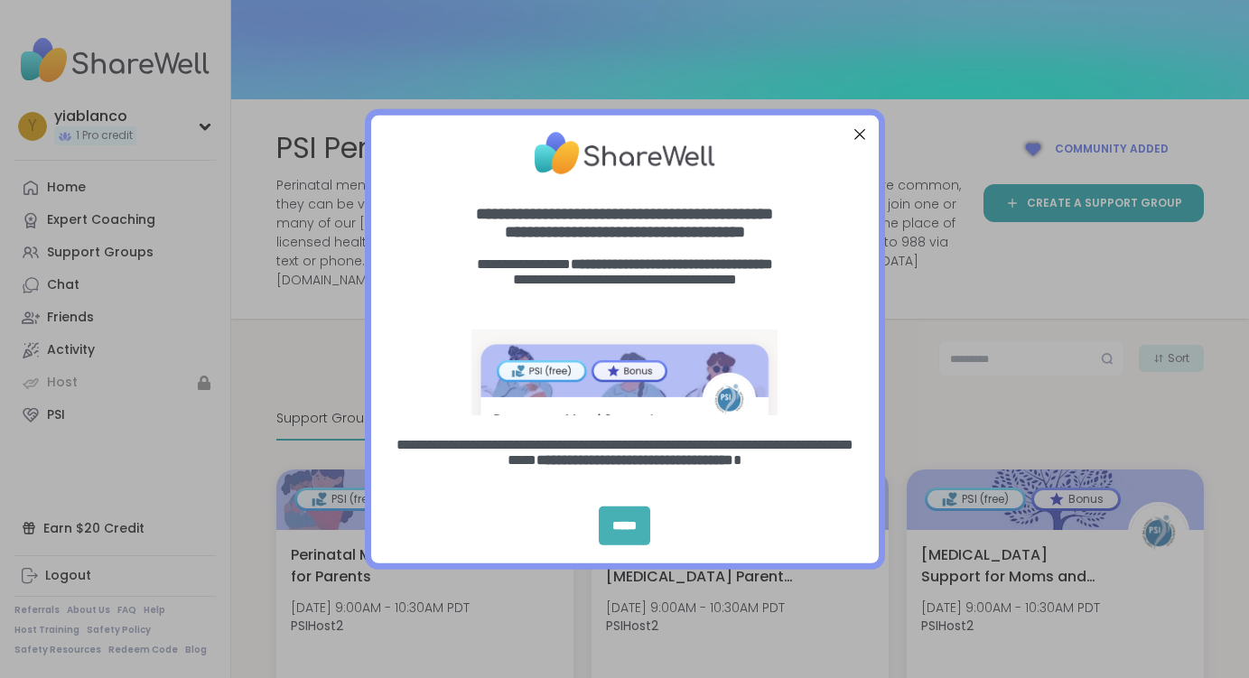
click at [611, 528] on div "*****" at bounding box center [624, 526] width 51 height 39
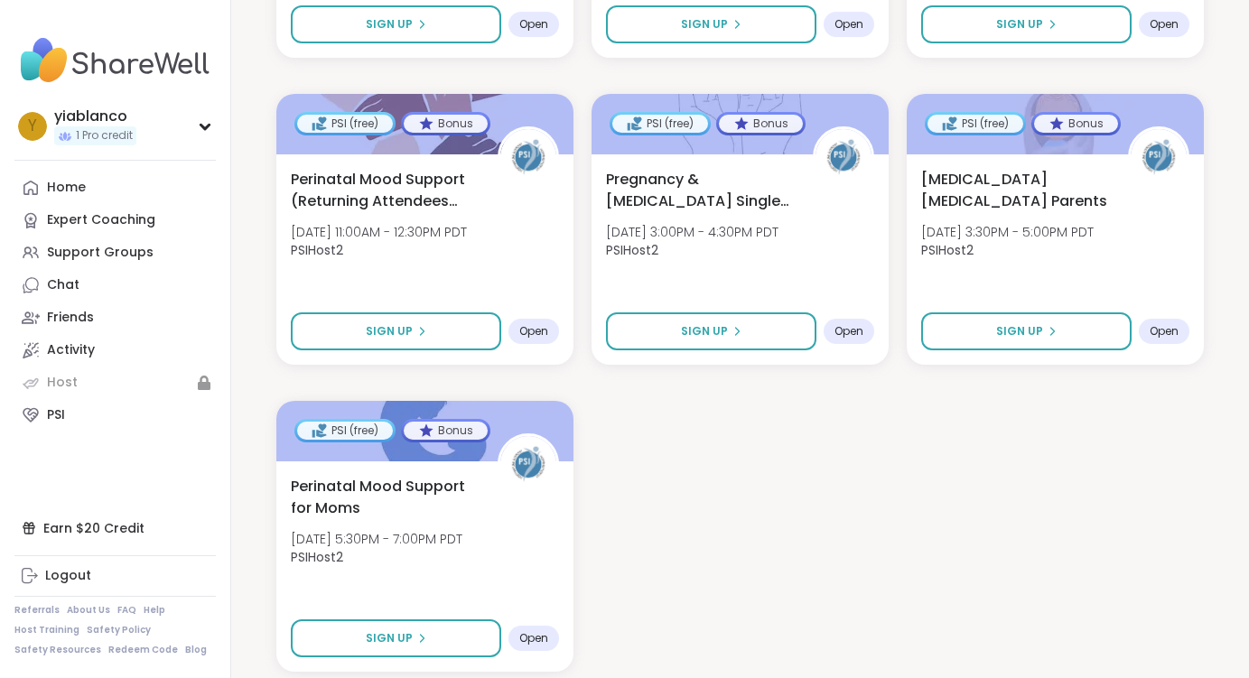
scroll to position [2541, 0]
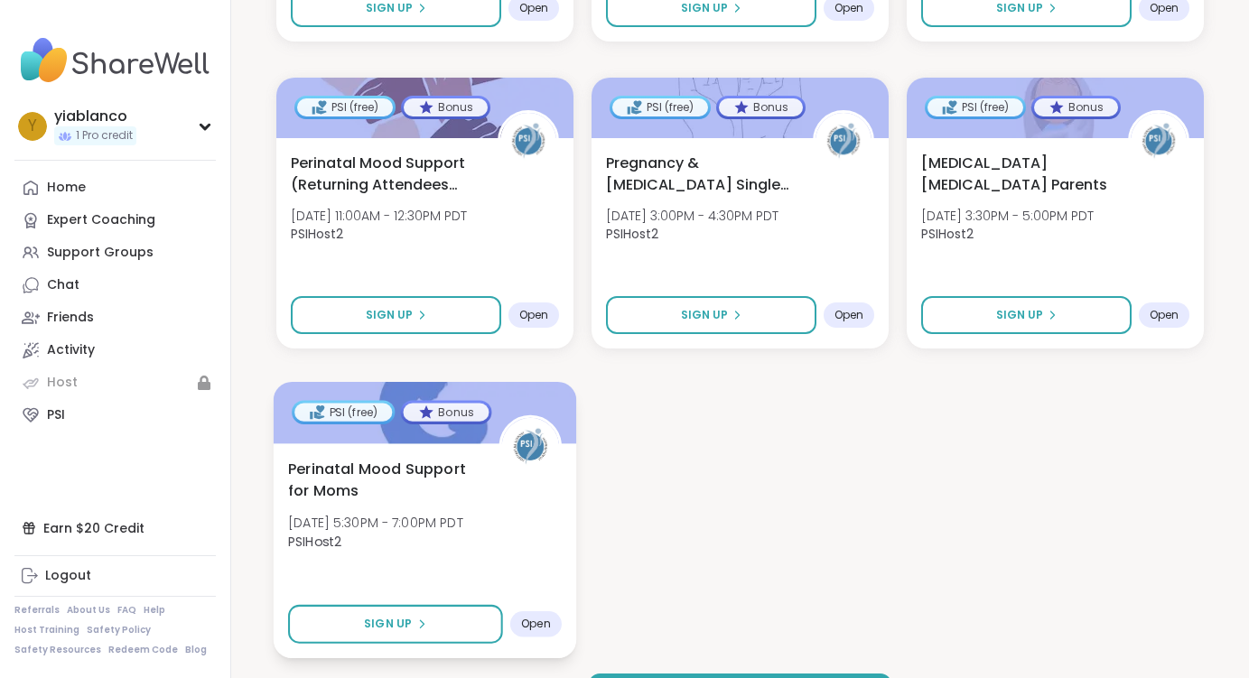
click at [381, 458] on span "Perinatal Mood Support for Moms" at bounding box center [383, 480] width 191 height 44
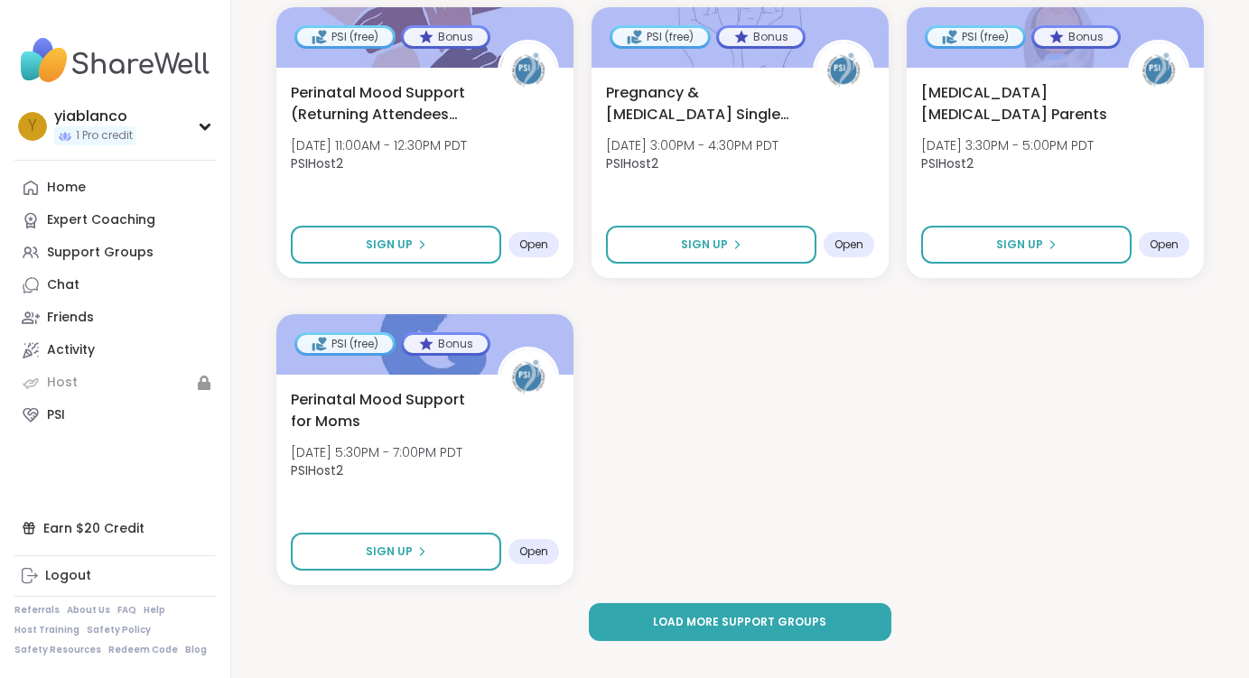
scroll to position [2614, 0]
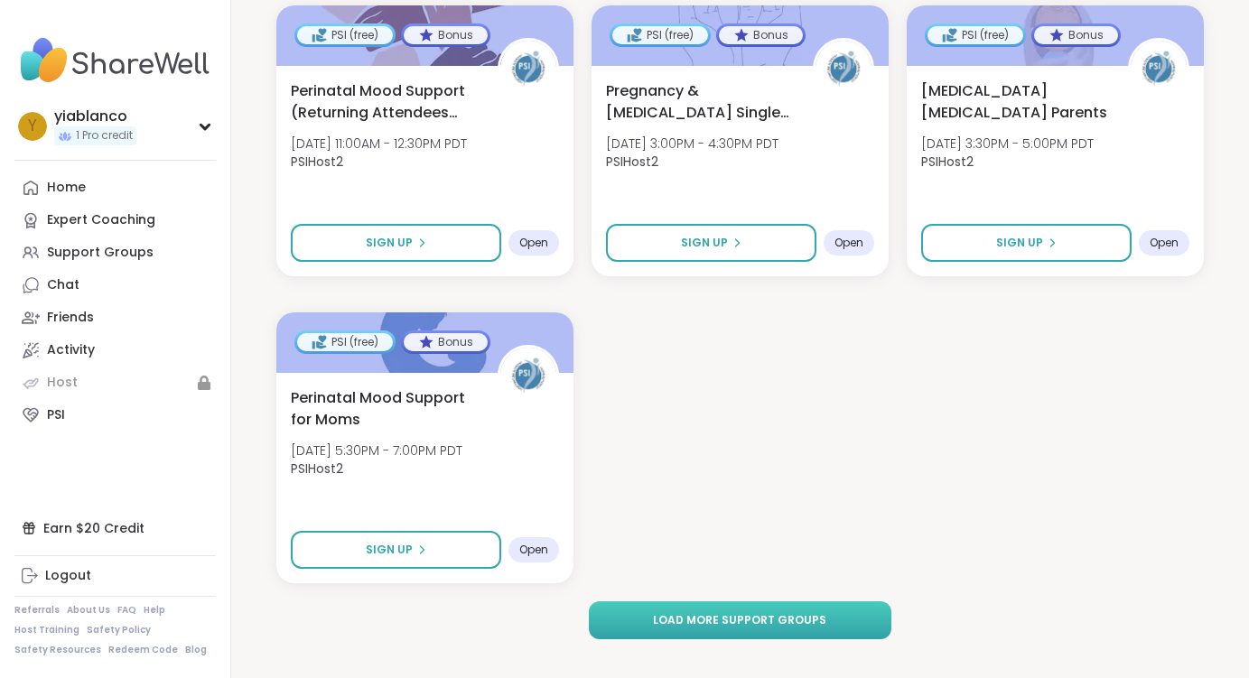
click at [723, 612] on span "Load more support groups" at bounding box center [739, 620] width 173 height 16
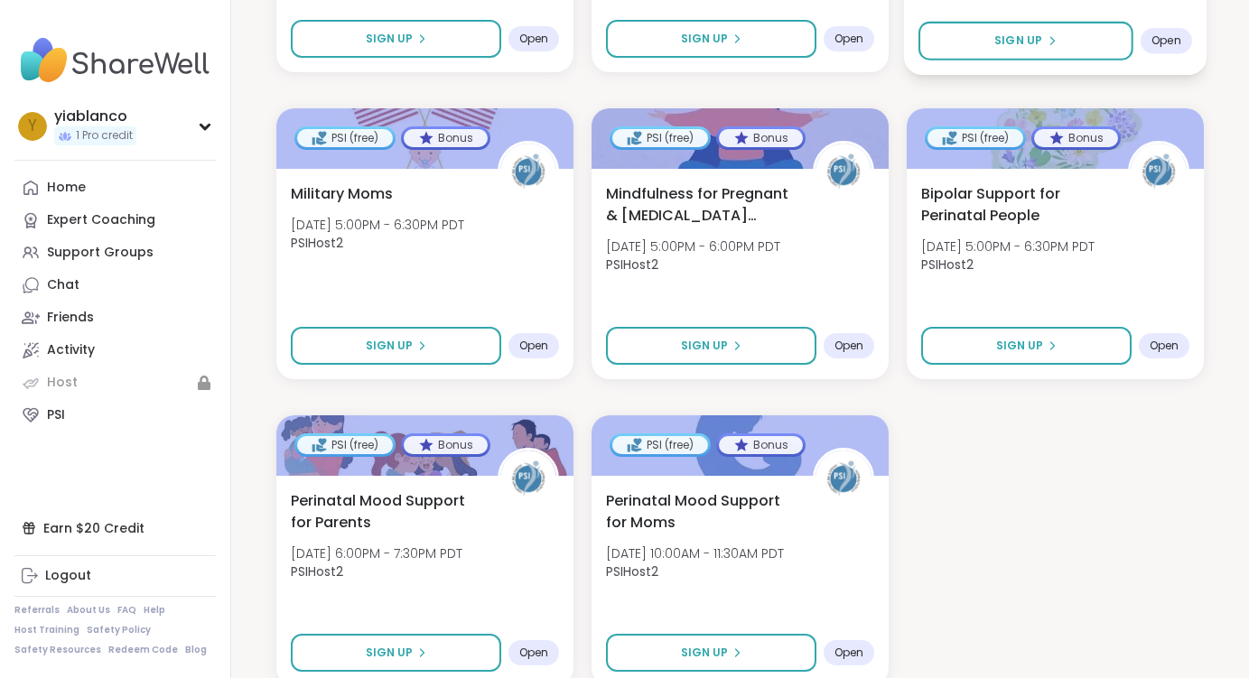
scroll to position [5070, 0]
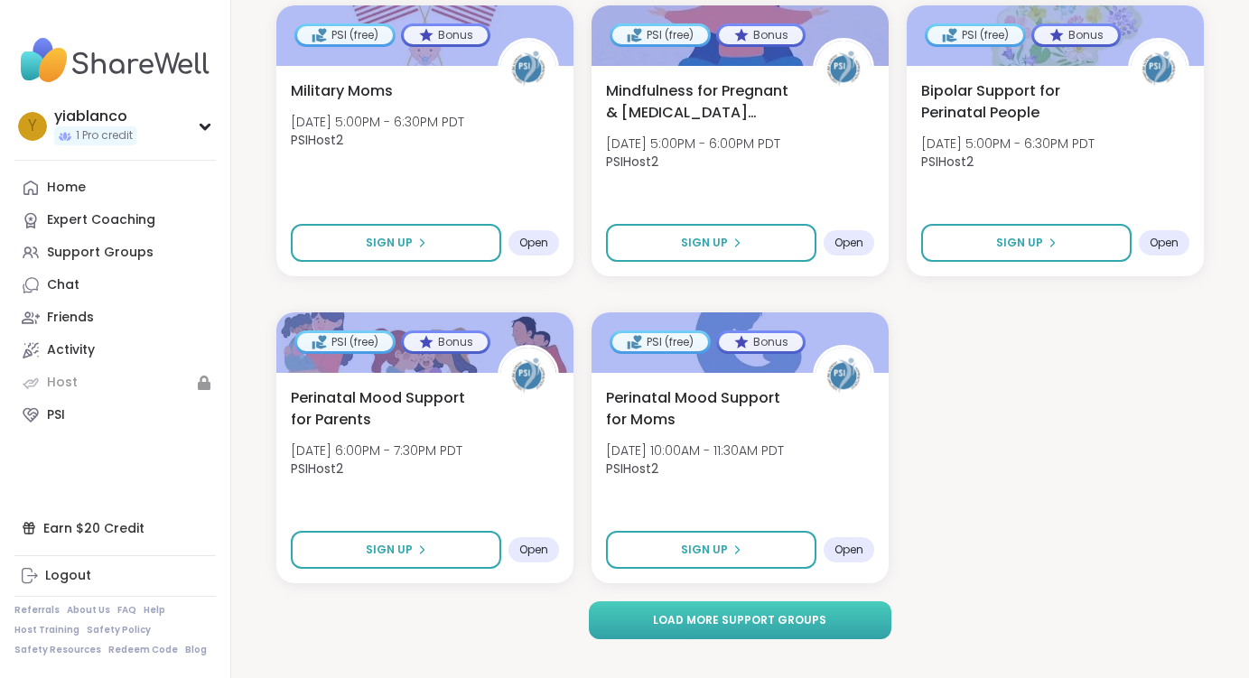
click at [796, 612] on span "Load more support groups" at bounding box center [739, 620] width 173 height 16
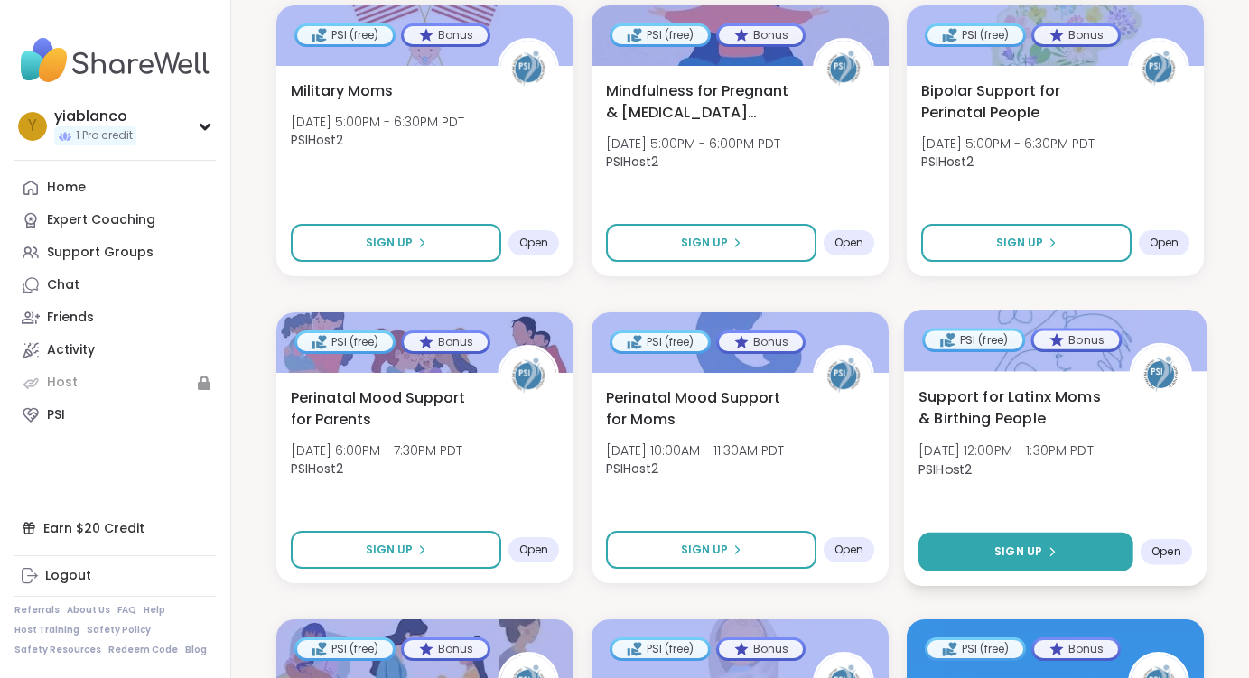
click at [1030, 544] on span "Sign Up" at bounding box center [1018, 552] width 48 height 16
select select "**"
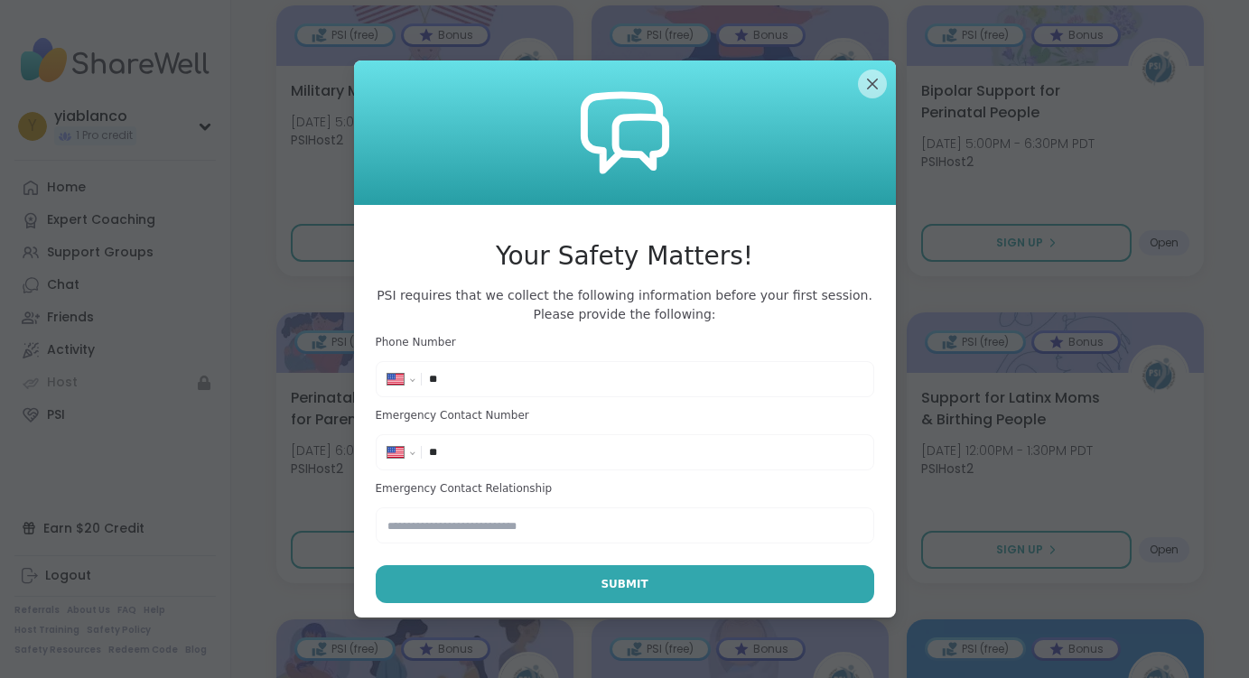
click at [529, 378] on input "**" at bounding box center [645, 379] width 433 height 18
type input "**********"
click at [529, 453] on input "**" at bounding box center [645, 452] width 433 height 18
type input "**********"
click at [515, 525] on input "text" at bounding box center [625, 526] width 499 height 36
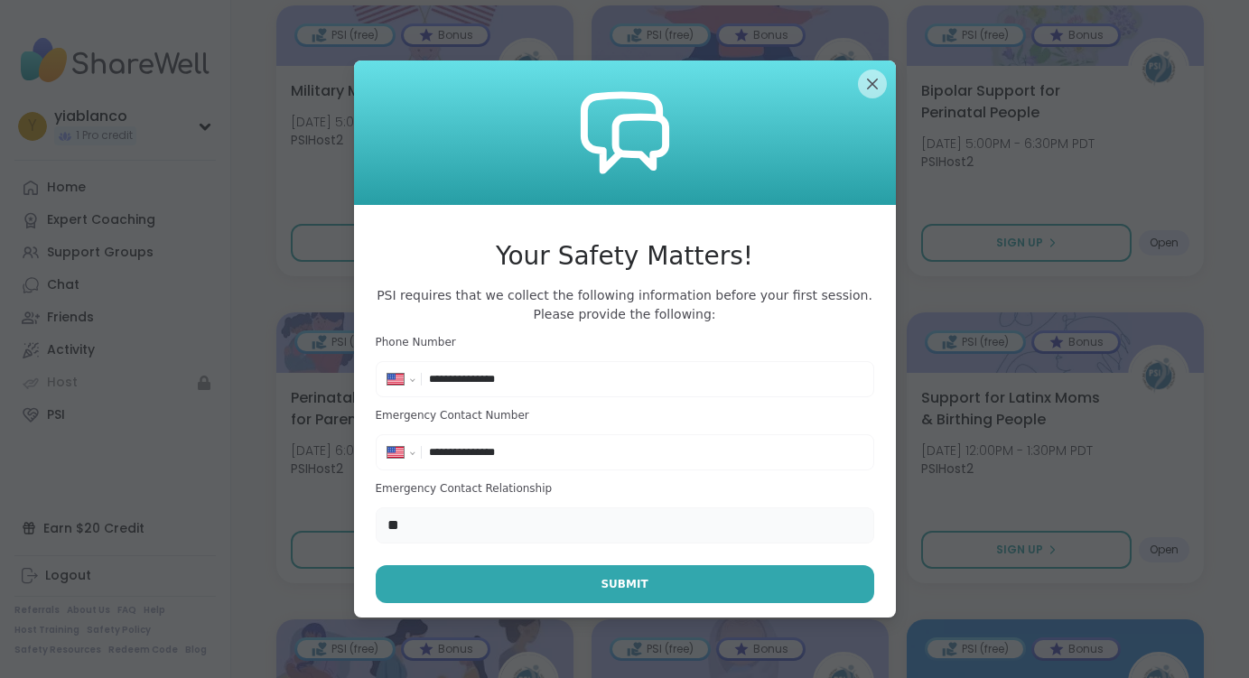
type input "*"
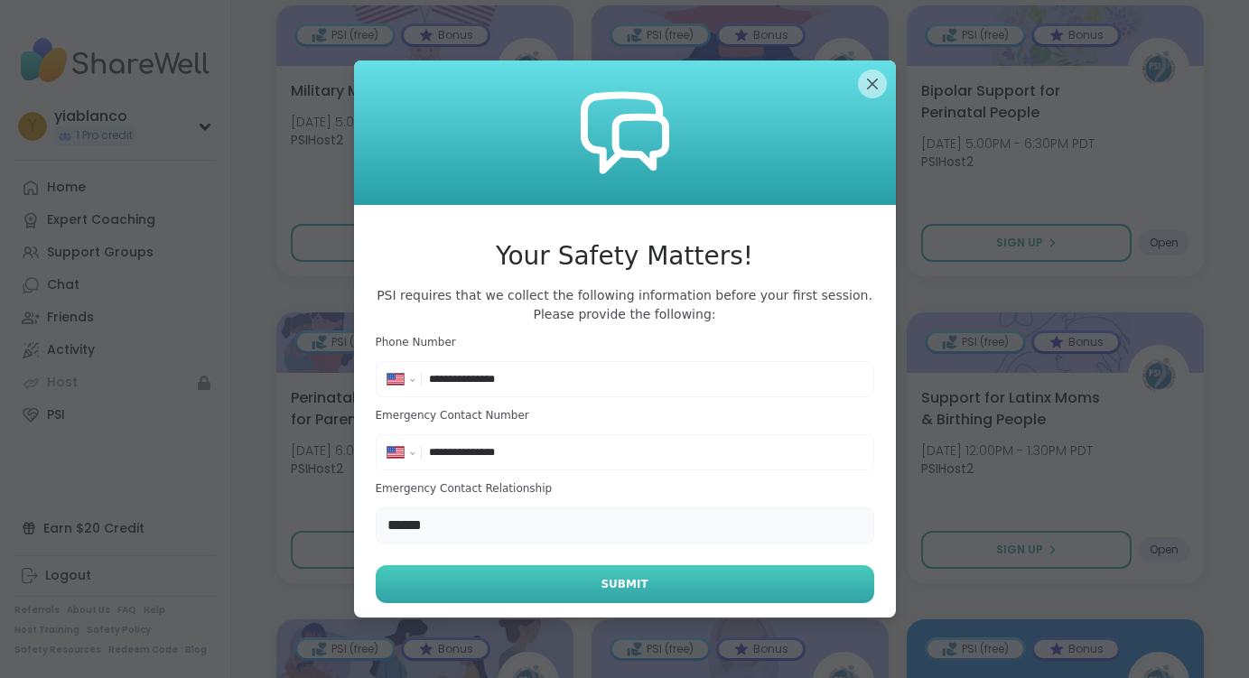
type input "******"
click at [611, 584] on span "Submit" at bounding box center [624, 584] width 47 height 16
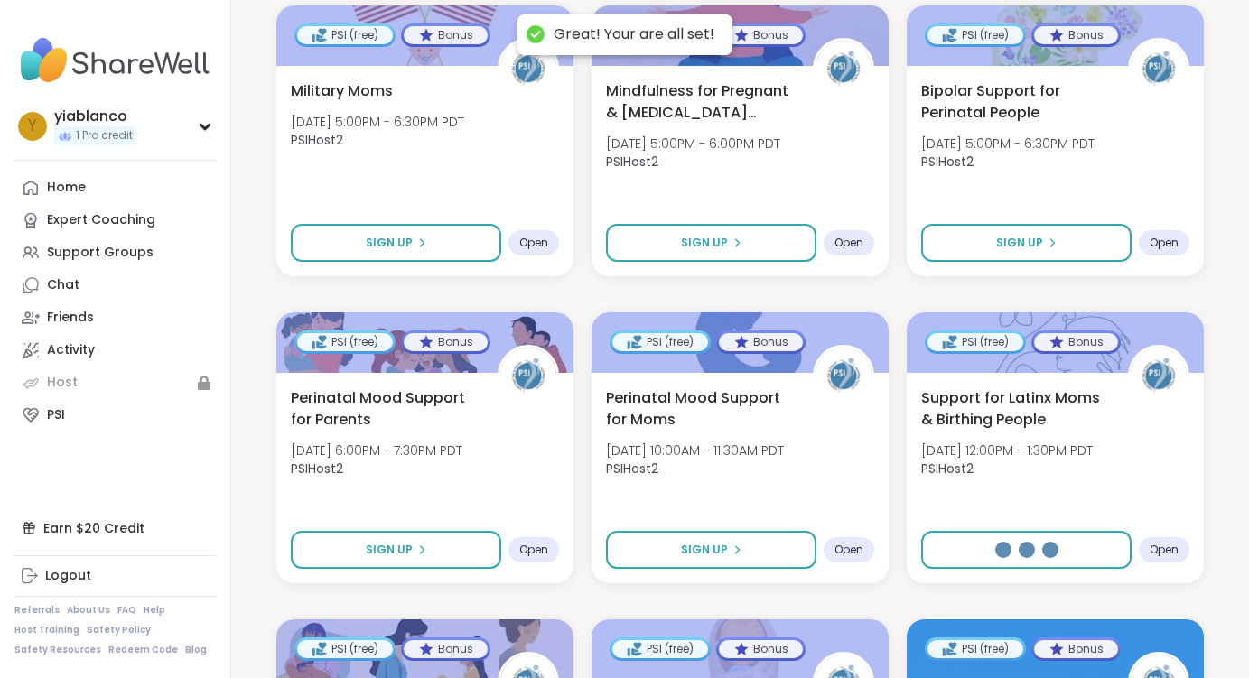
select select "**"
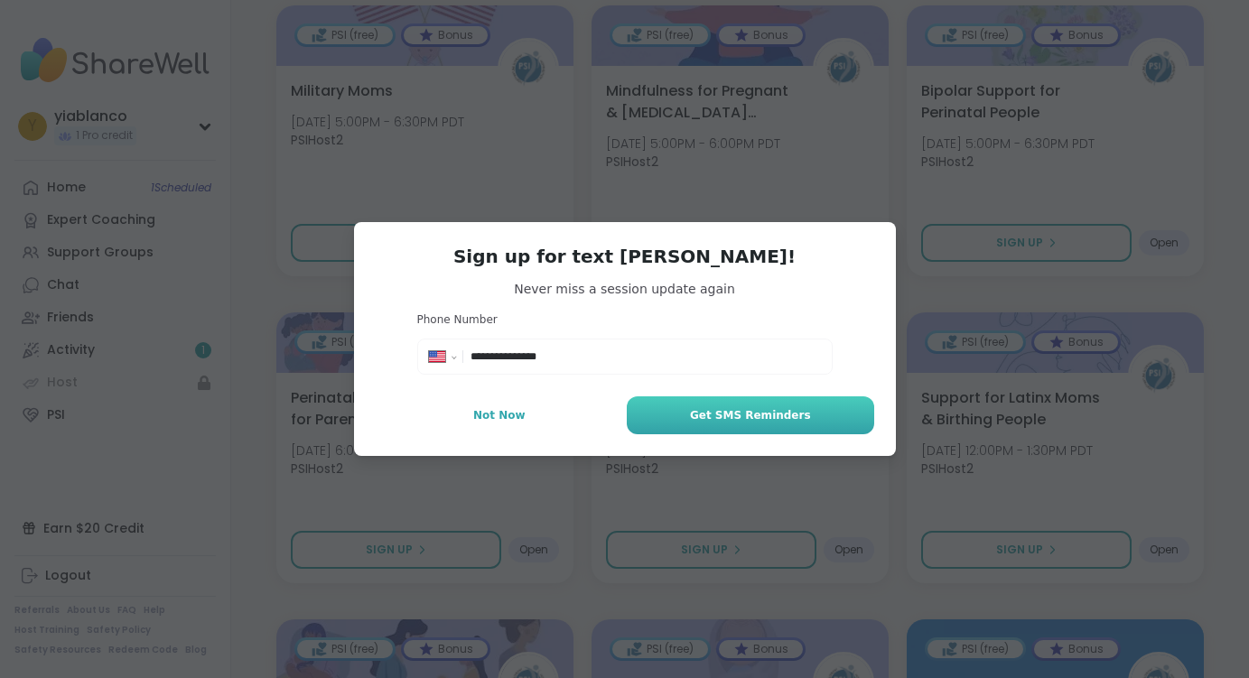
click at [777, 413] on span "Get SMS Reminders" at bounding box center [750, 415] width 121 height 16
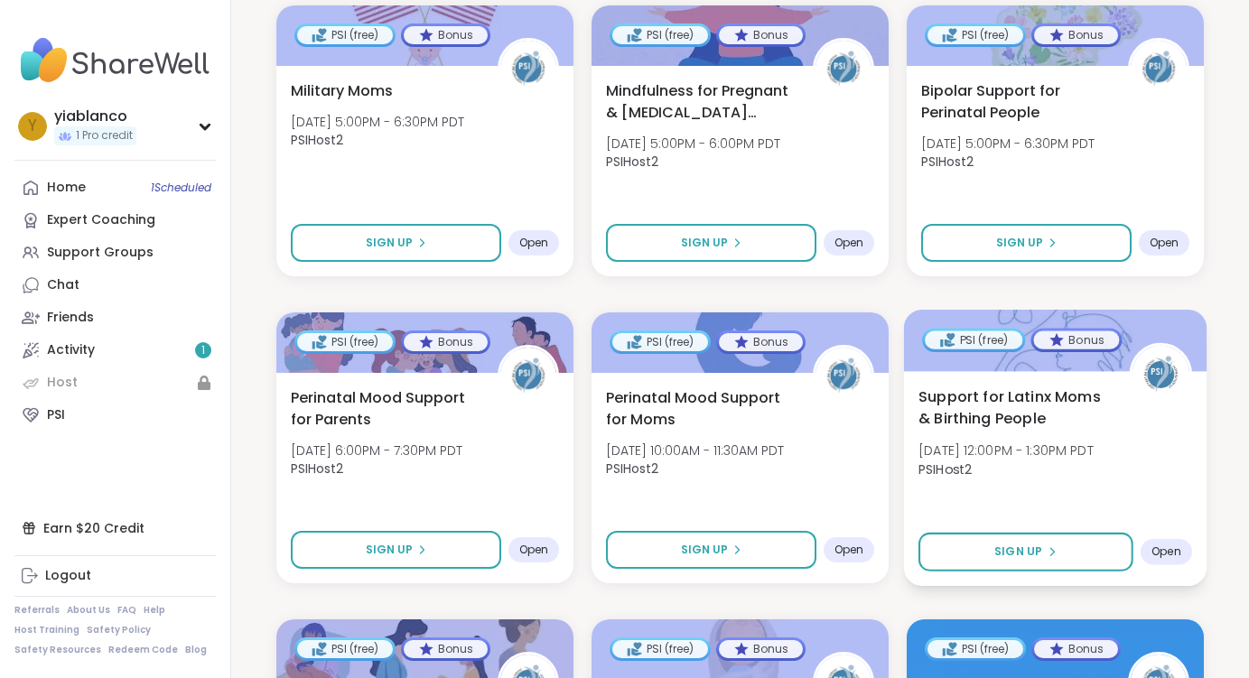
click at [1057, 386] on span "Support for Latinx Moms & Birthing People" at bounding box center [1014, 408] width 191 height 44
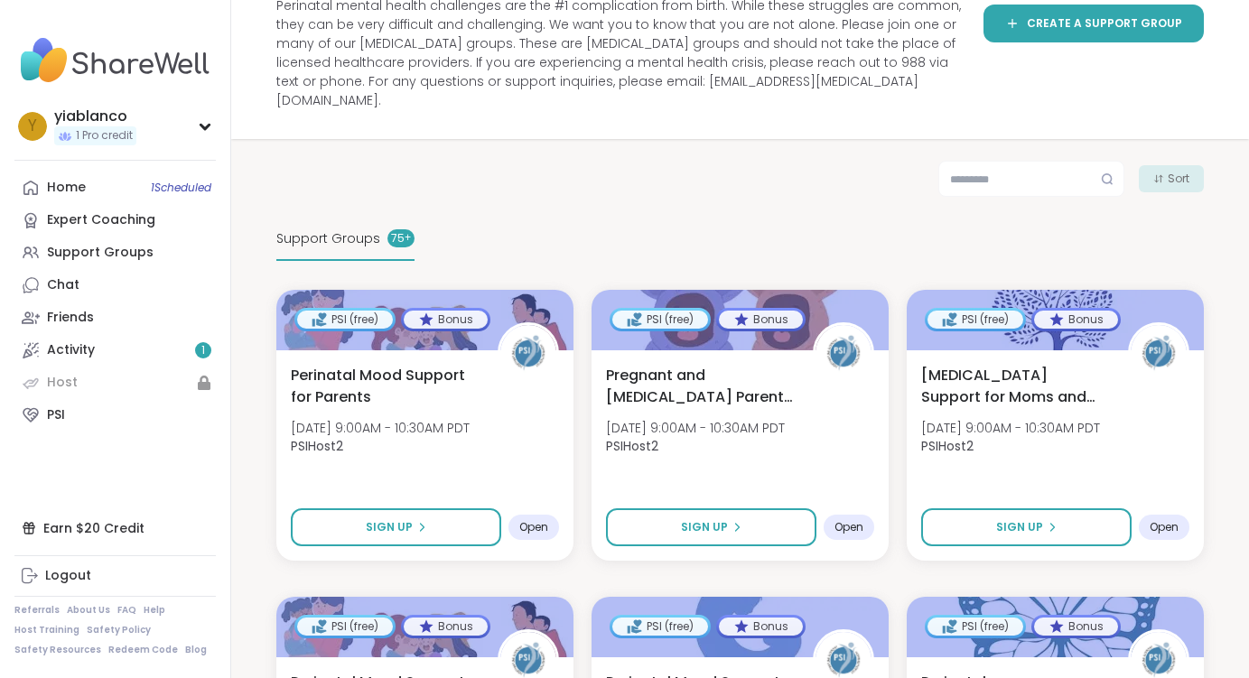
scroll to position [182, 0]
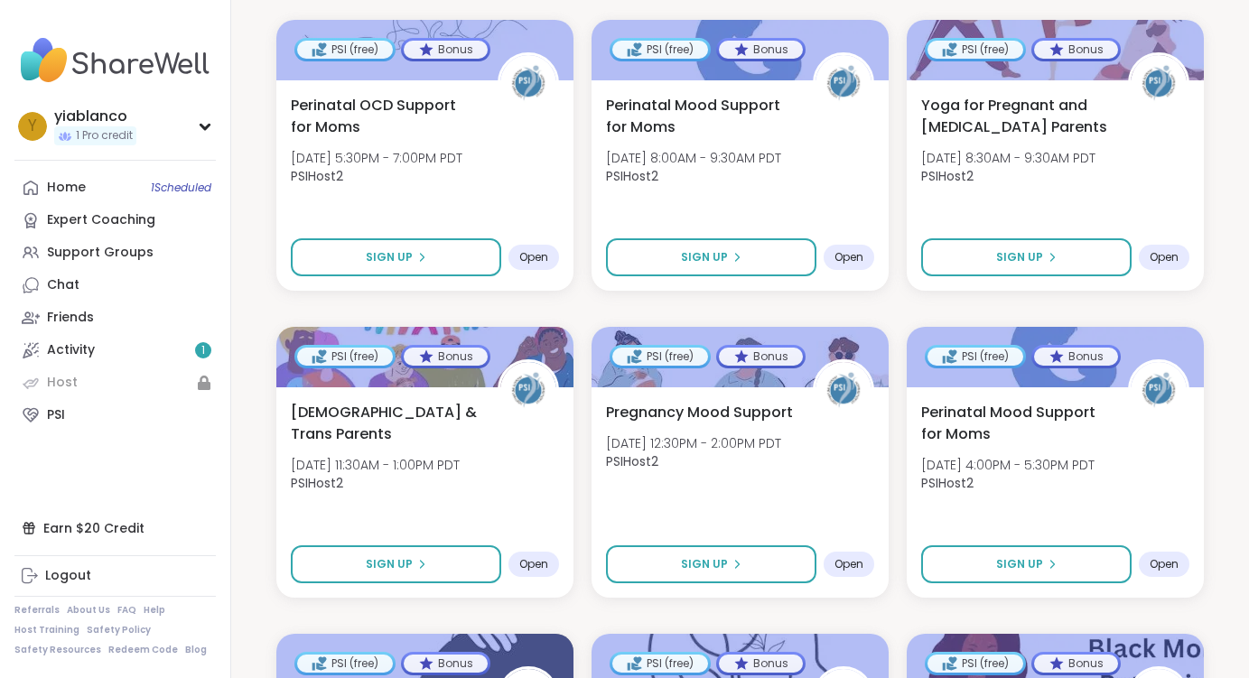
scroll to position [1680, 0]
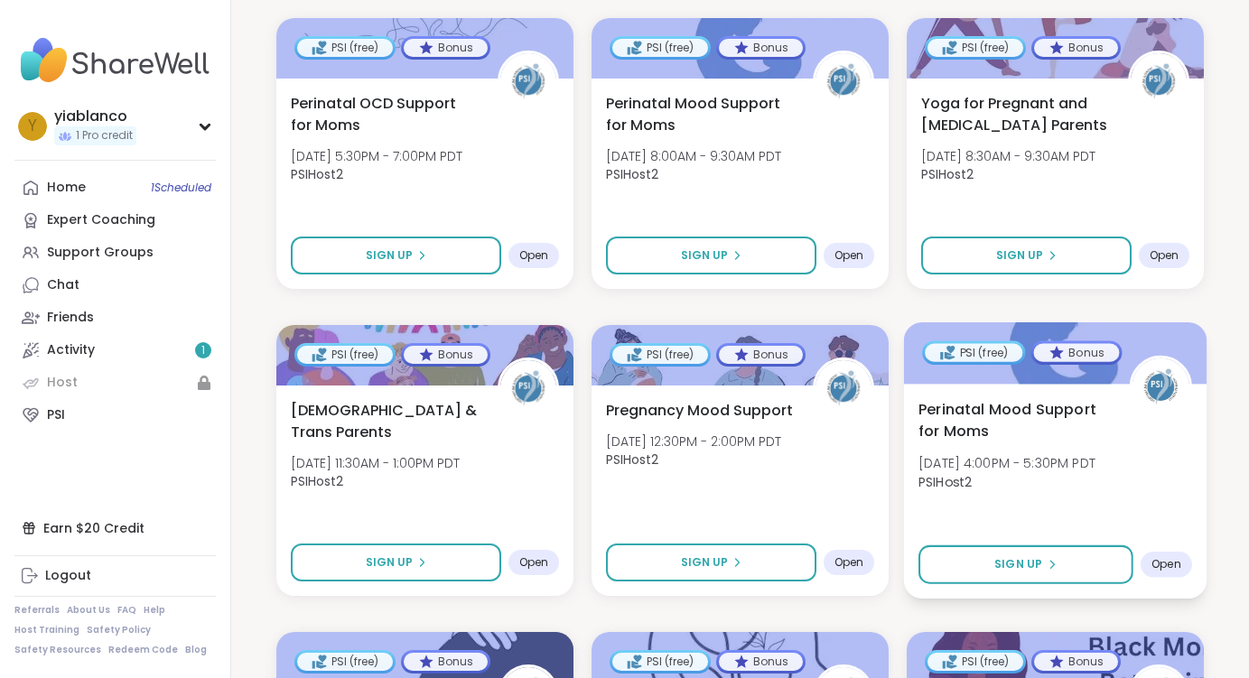
click at [1057, 398] on span "Perinatal Mood Support for Moms" at bounding box center [1014, 420] width 191 height 44
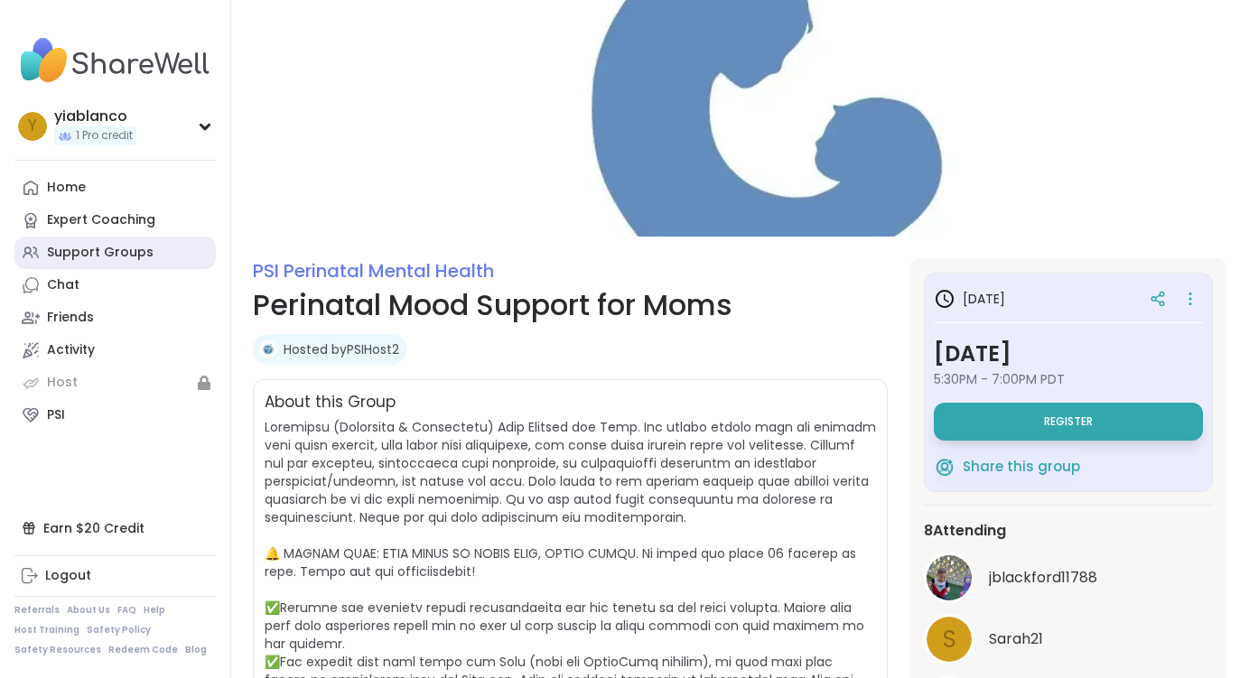
click at [89, 247] on div "Support Groups" at bounding box center [100, 253] width 107 height 18
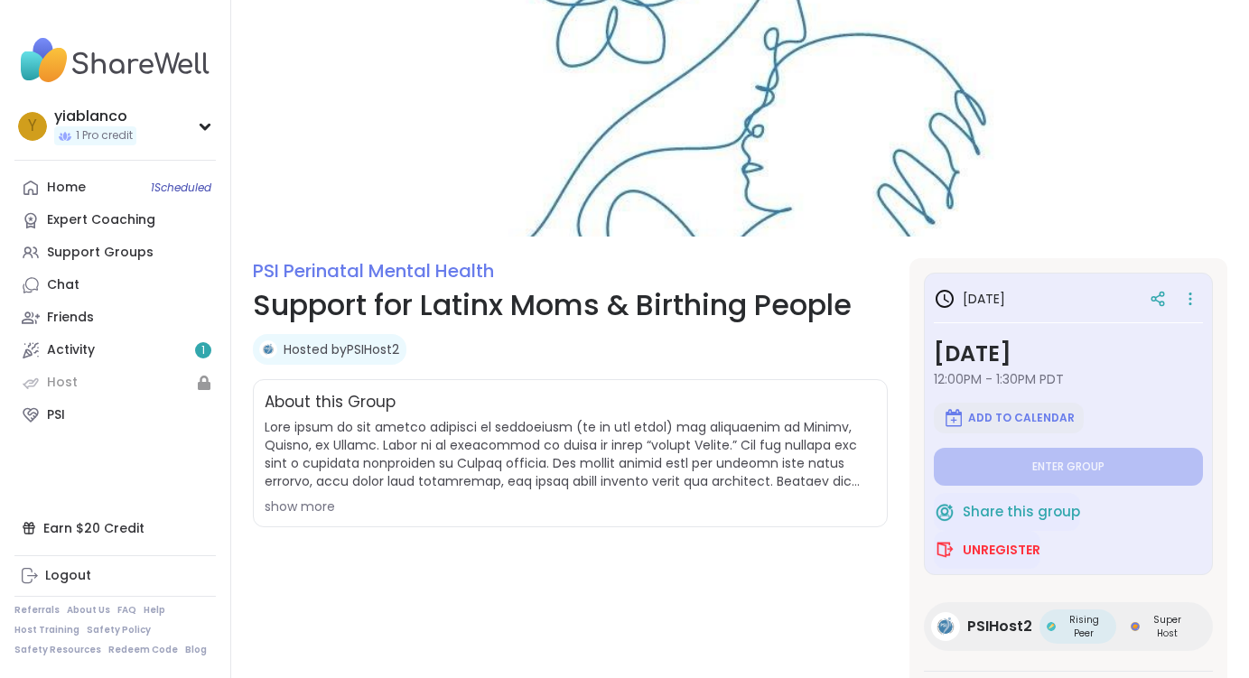
click at [1023, 423] on span "Add to Calendar" at bounding box center [1021, 418] width 107 height 14
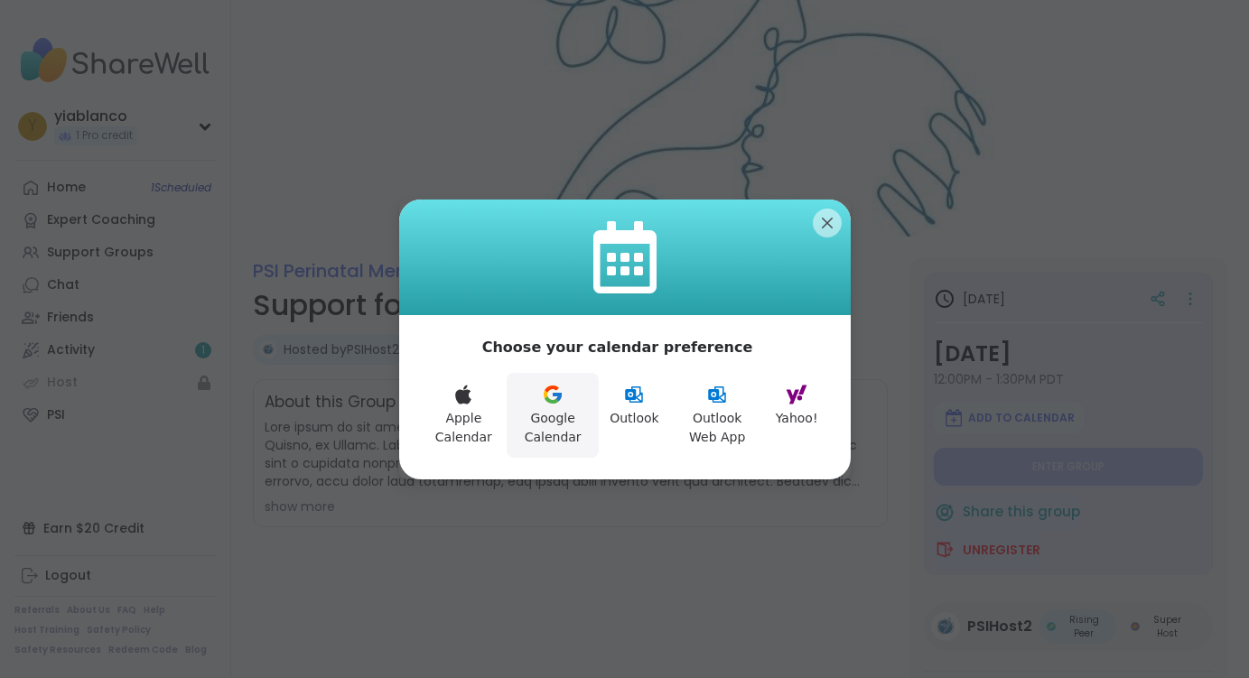
click at [552, 411] on button "Google Calendar" at bounding box center [553, 415] width 92 height 85
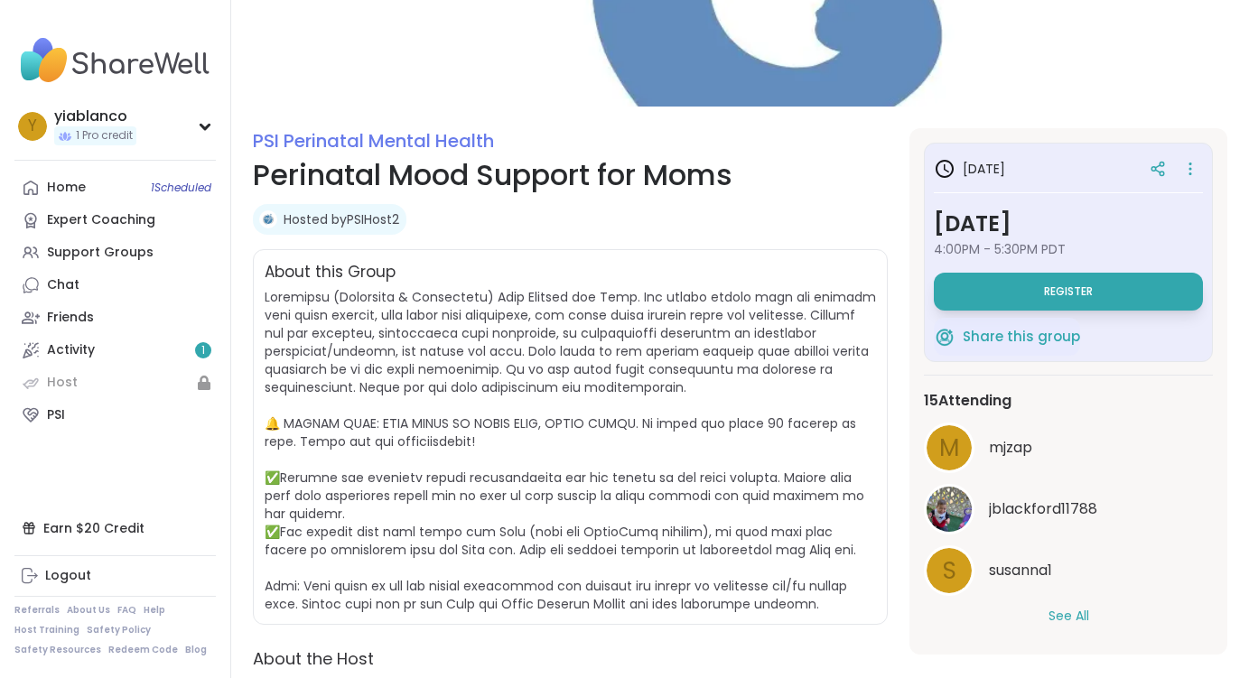
scroll to position [147, 0]
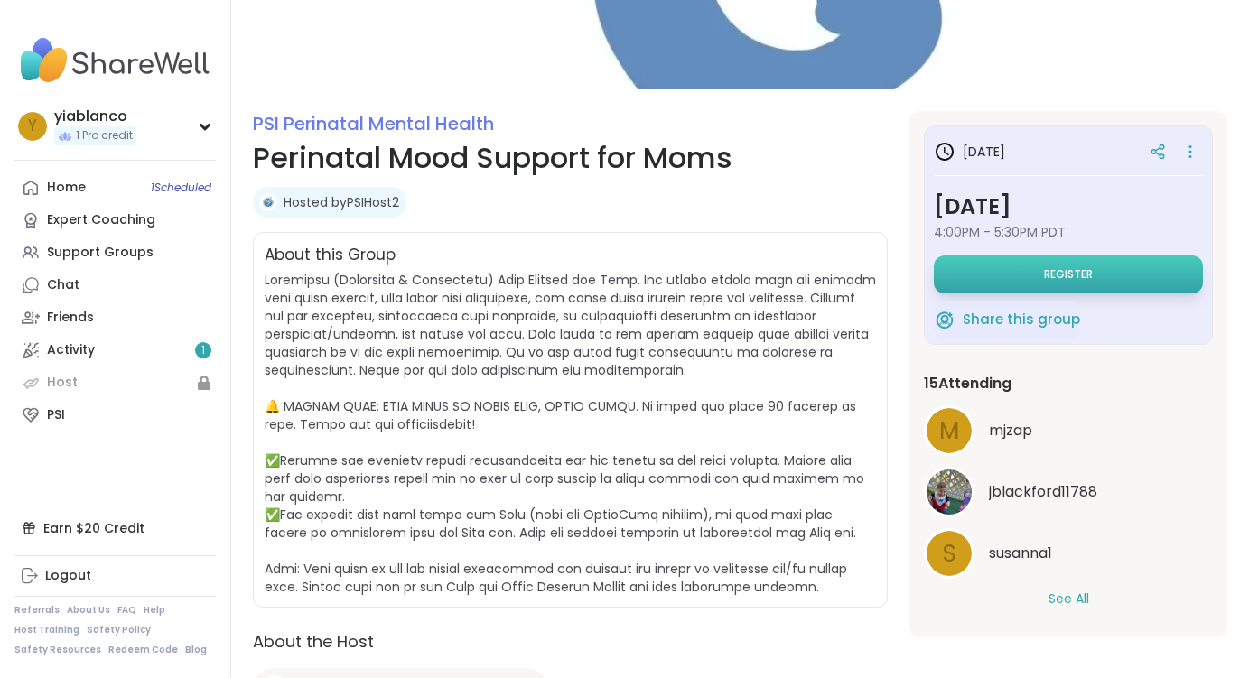
click at [1109, 274] on button "Register" at bounding box center [1068, 275] width 269 height 38
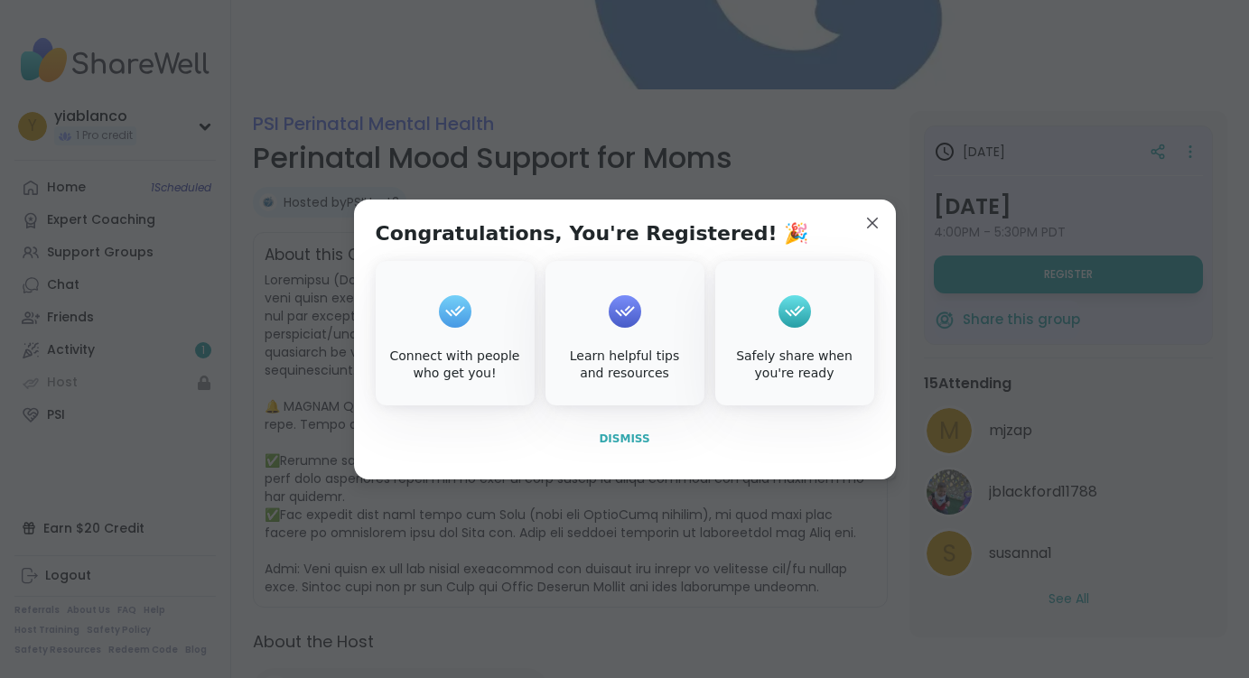
click at [639, 440] on span "Dismiss" at bounding box center [624, 439] width 51 height 13
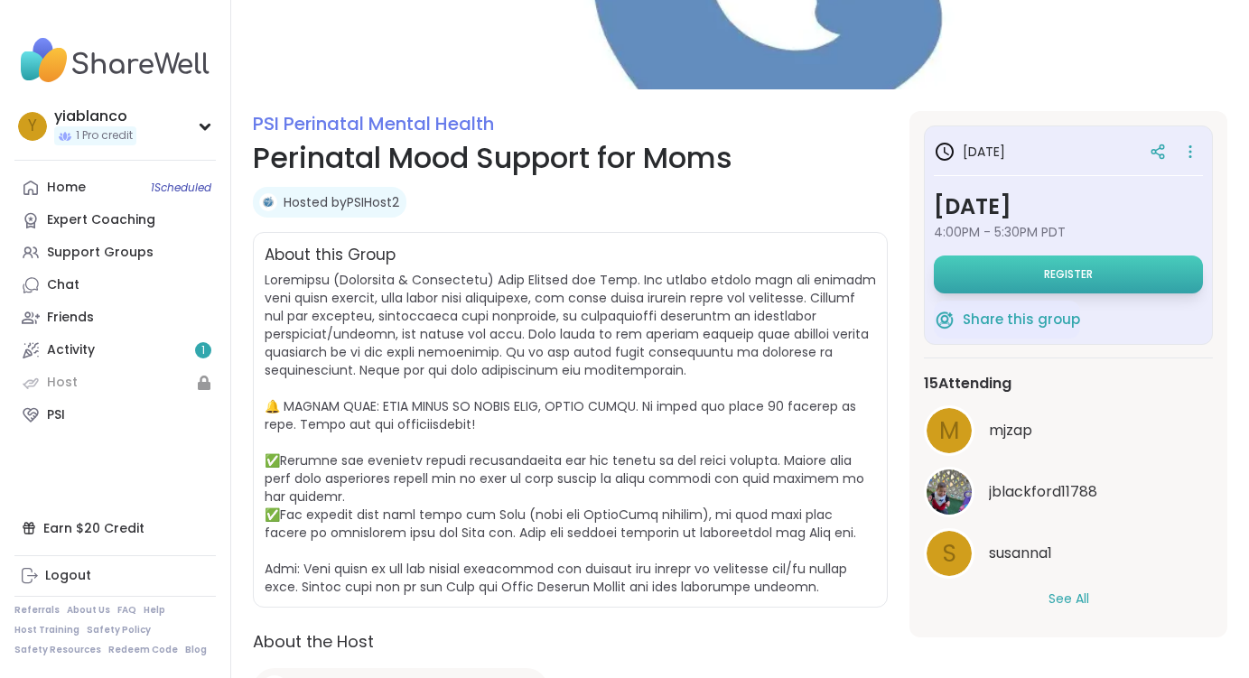
click at [1022, 265] on button "Register" at bounding box center [1068, 275] width 269 height 38
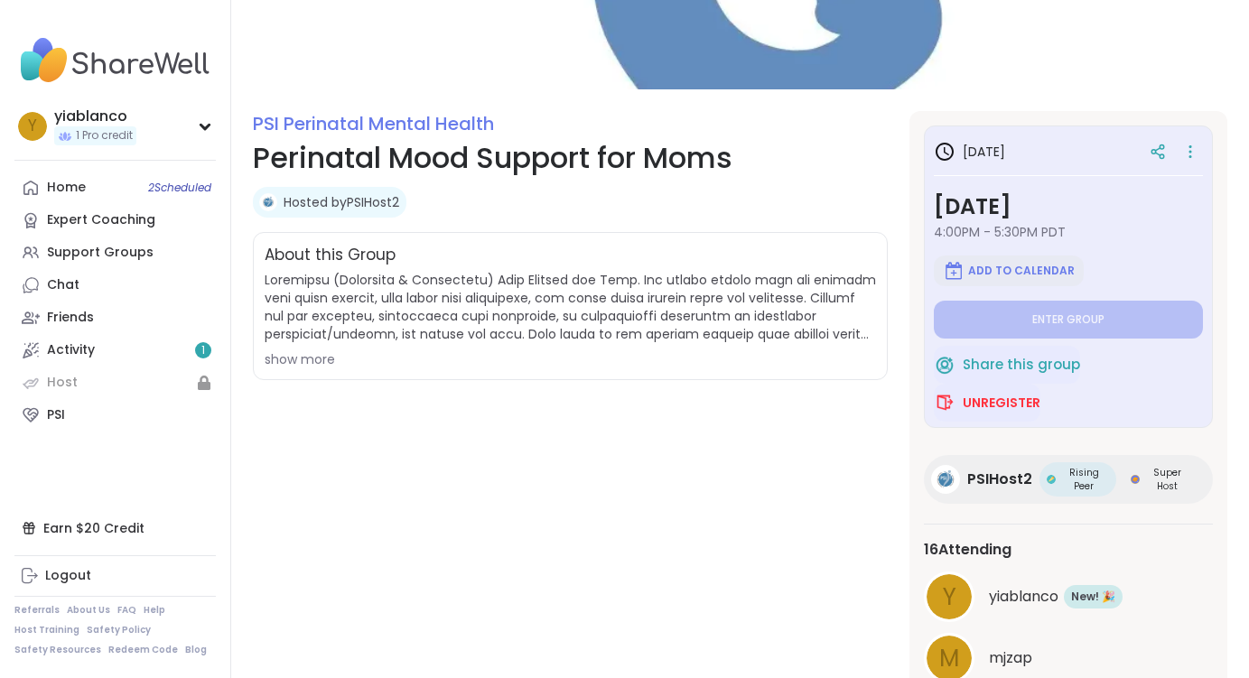
click at [1021, 268] on span "Add to Calendar" at bounding box center [1021, 271] width 107 height 14
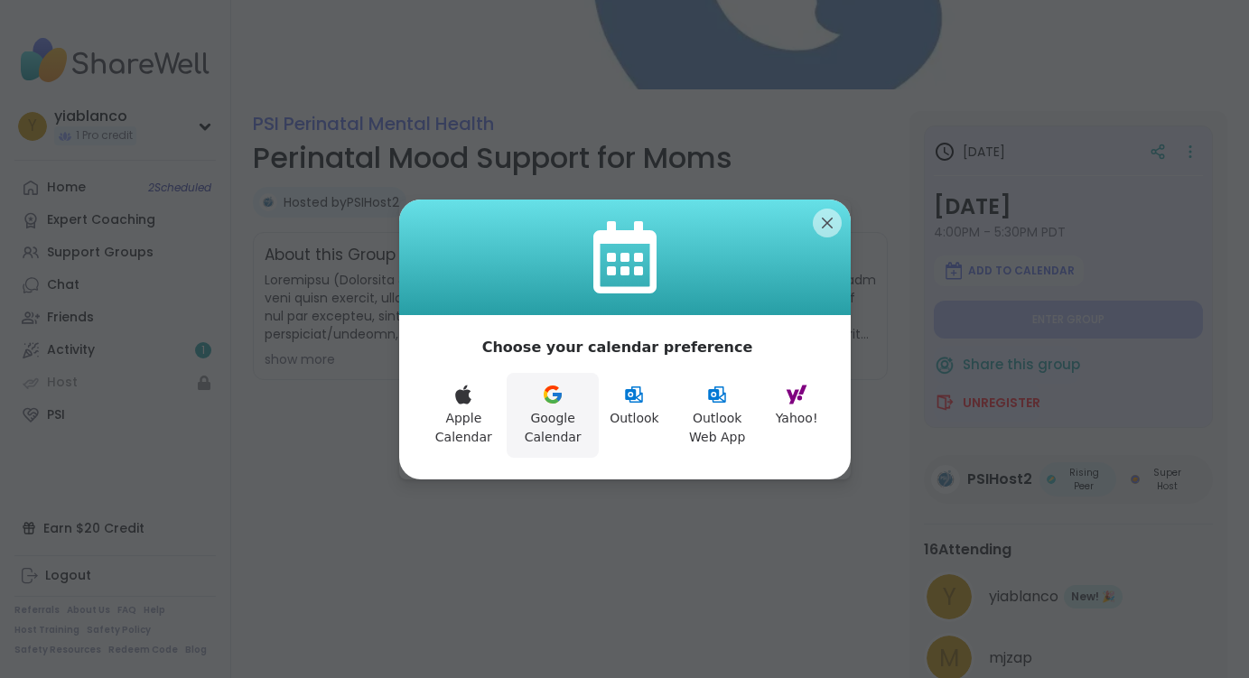
click at [535, 388] on button "Google Calendar" at bounding box center [553, 415] width 92 height 85
